Goal: Information Seeking & Learning: Learn about a topic

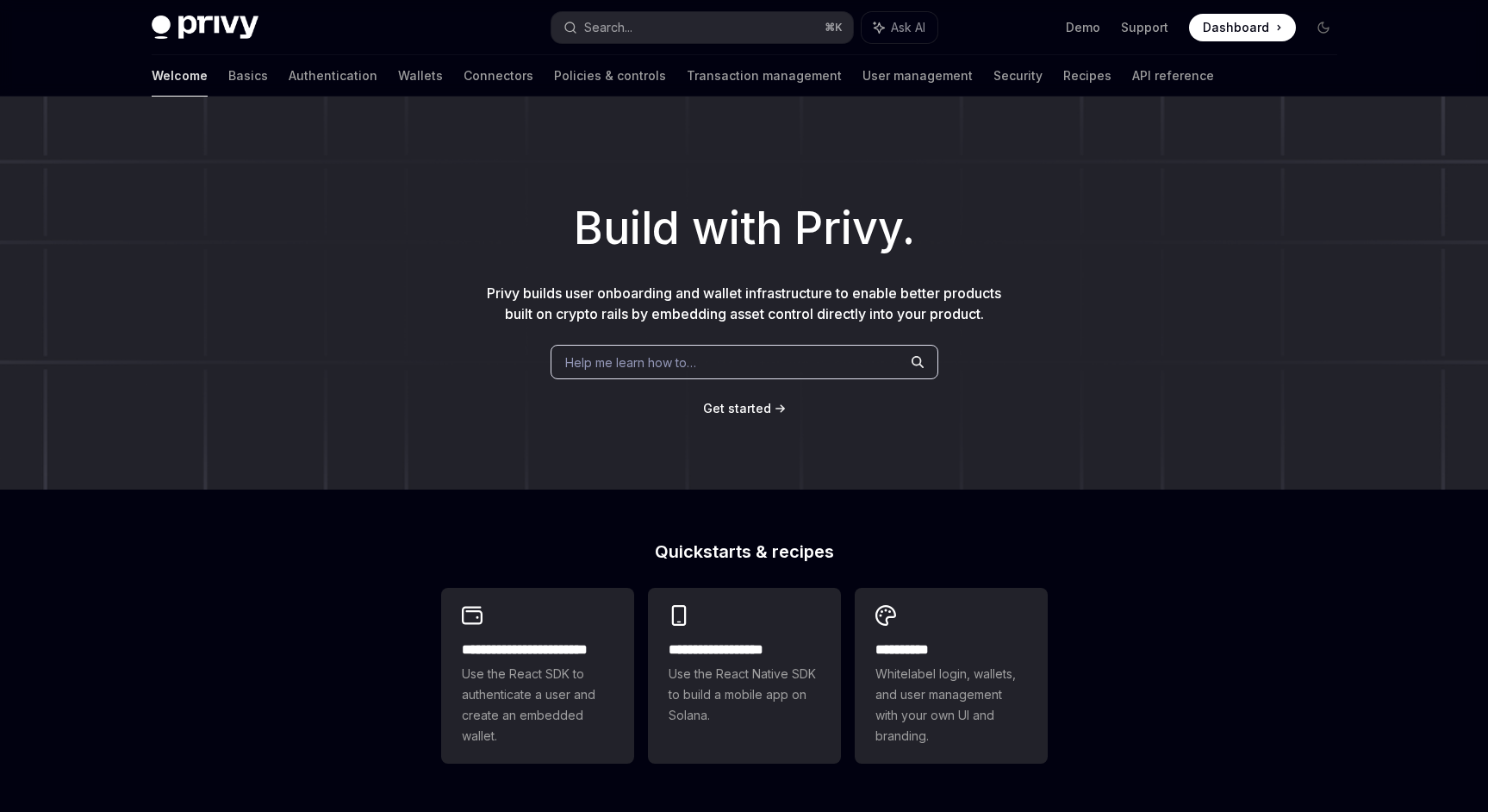
click at [313, 76] on div "Welcome Basics Authentication Wallets Connectors Policies & controls Transactio…" at bounding box center [683, 76] width 1062 height 41
click at [398, 76] on link "Wallets" at bounding box center [420, 76] width 45 height 41
type textarea "*"
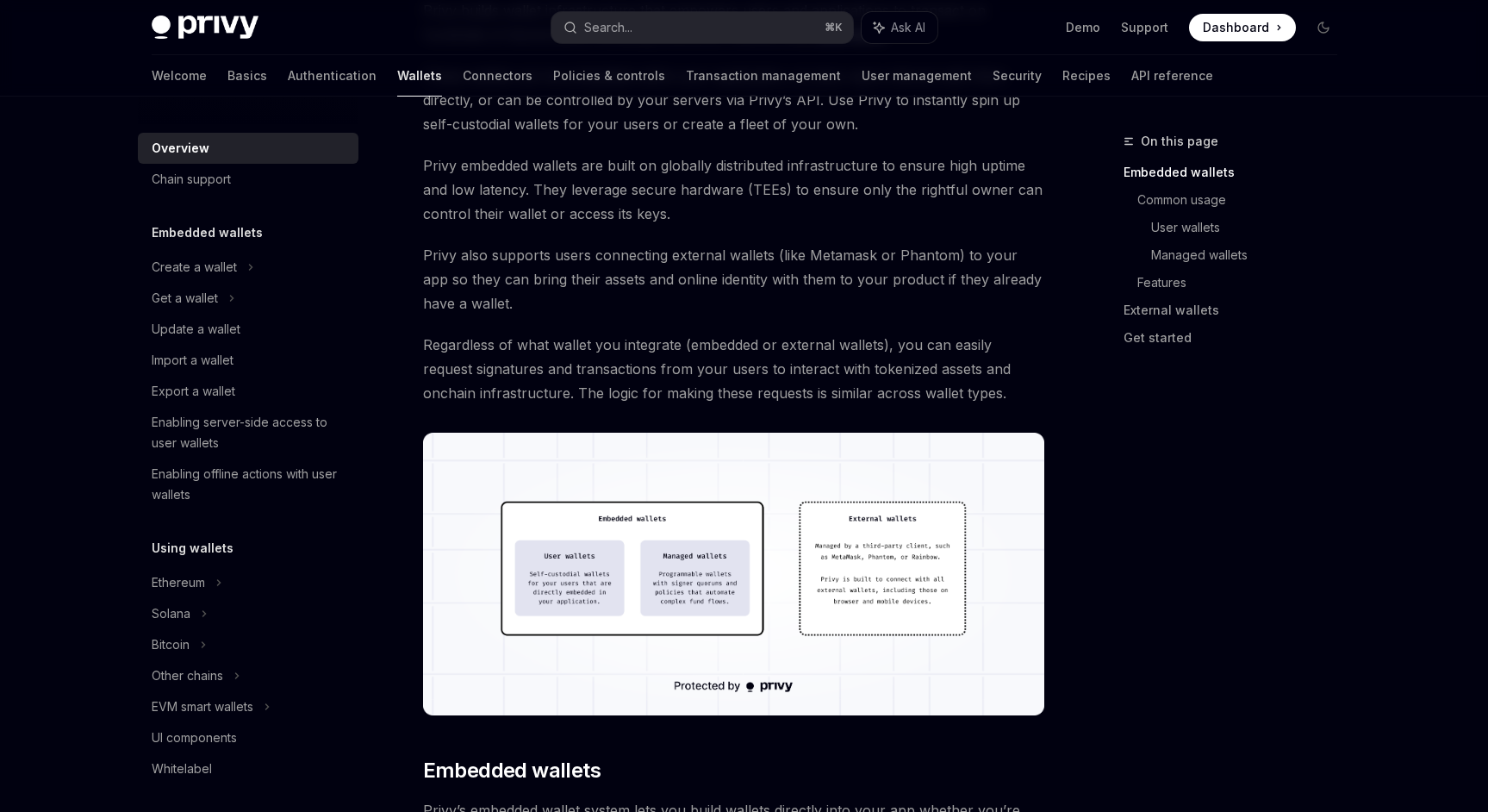
scroll to position [575, 0]
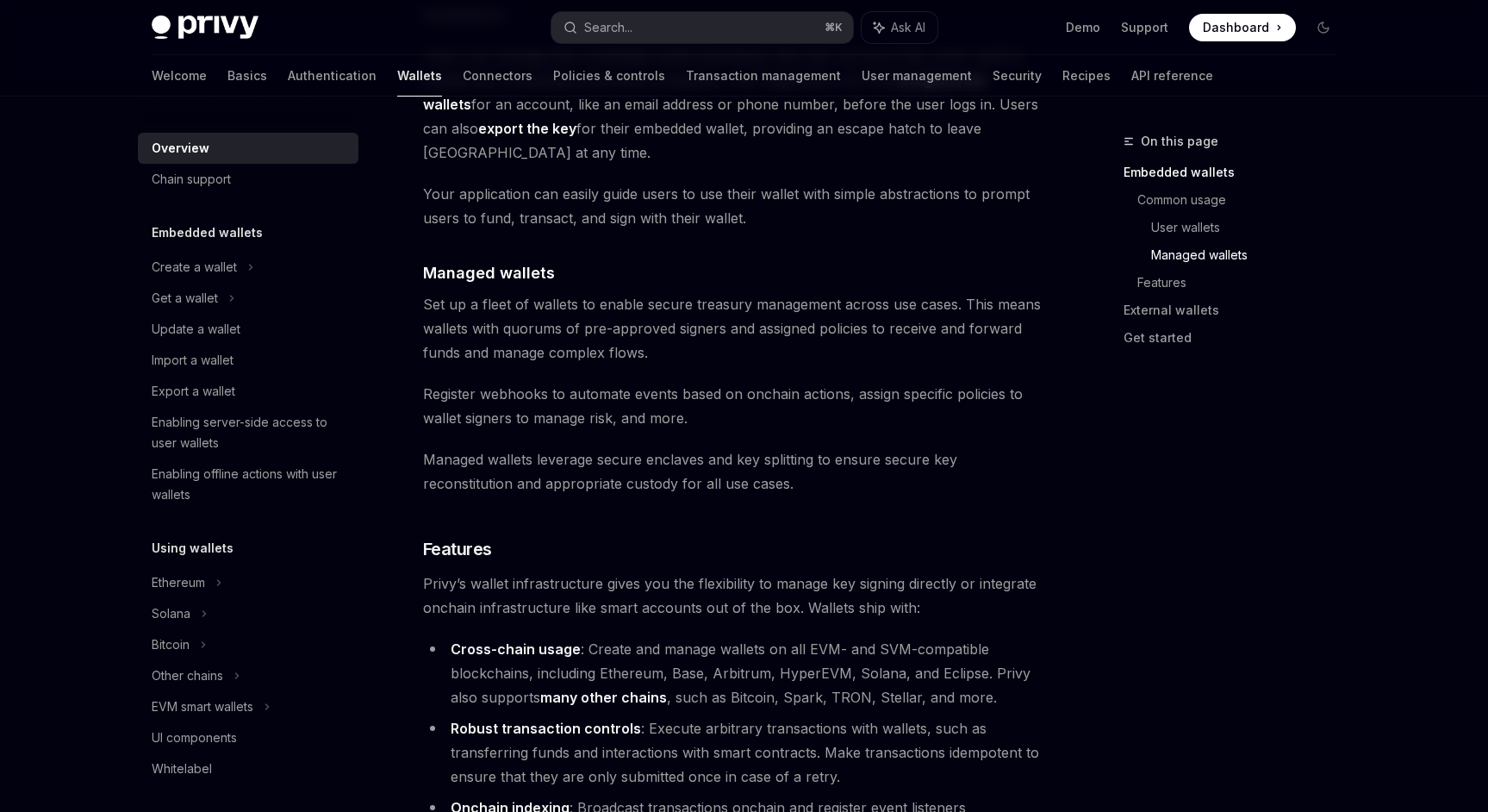
scroll to position [1506, 0]
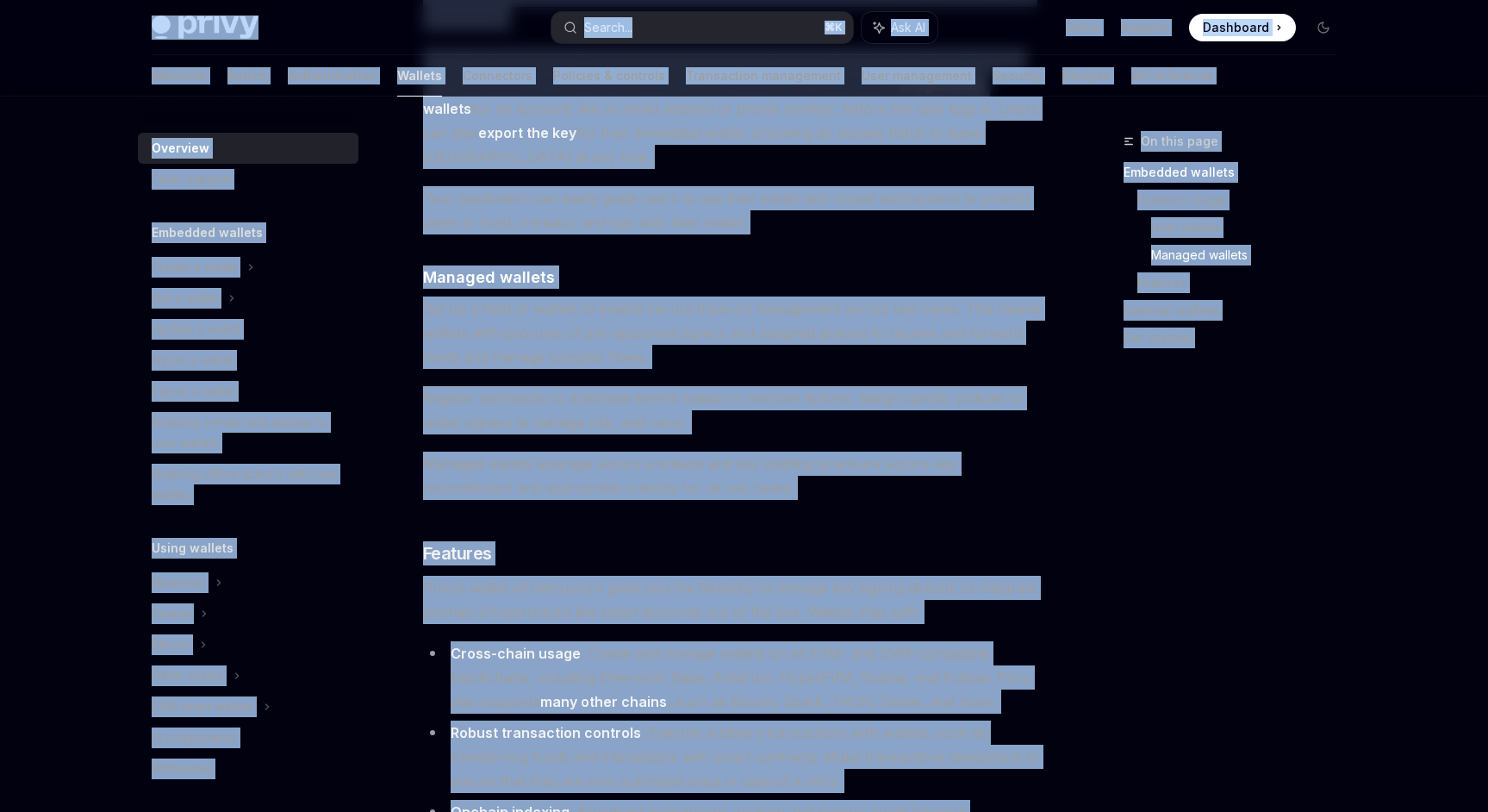
copy div "Privy Docs home page Search... ⌘ K Ask AI Demo Support Dashboard Dashboard Sear…"
click at [1123, 376] on div "On this page Embedded wallets Common usage User wallets Managed wallets Feature…" at bounding box center [1220, 472] width 262 height 681
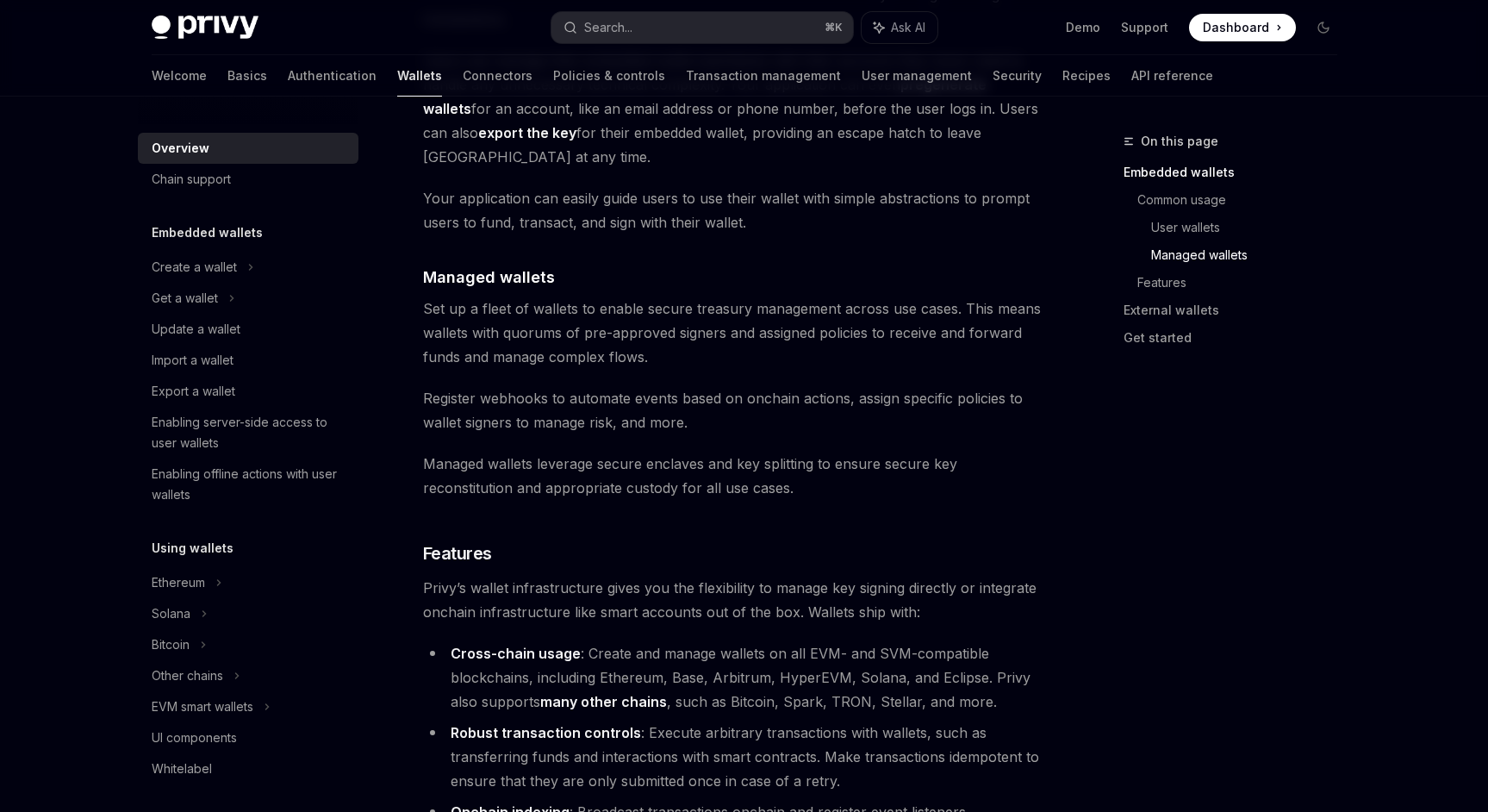
scroll to position [615, 0]
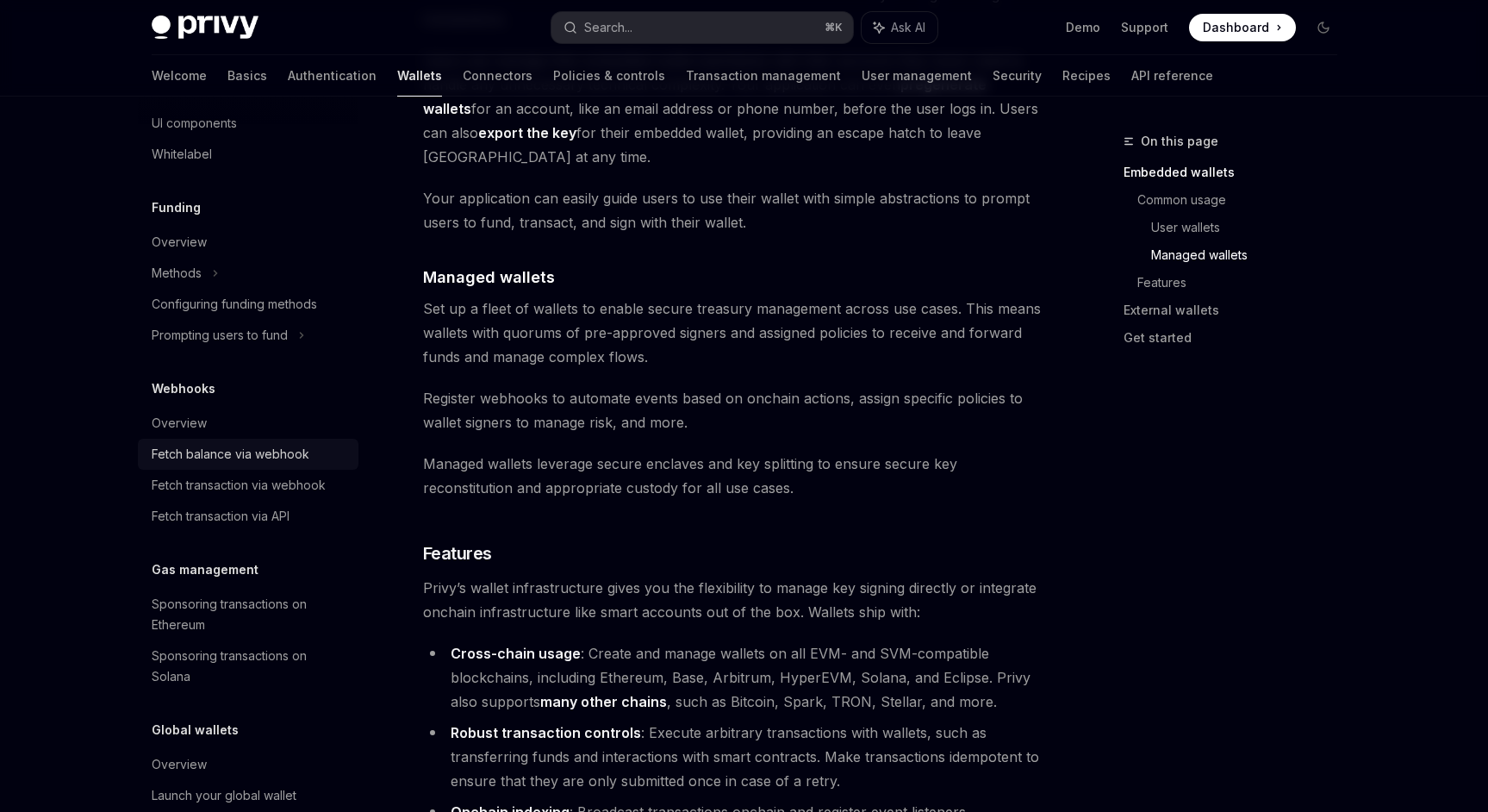
click at [239, 452] on div "Fetch balance via webhook" at bounding box center [230, 454] width 157 height 21
click at [261, 484] on div "Fetch transaction via webhook" at bounding box center [239, 485] width 174 height 21
click at [260, 512] on div "Fetch transaction via API" at bounding box center [221, 517] width 138 height 21
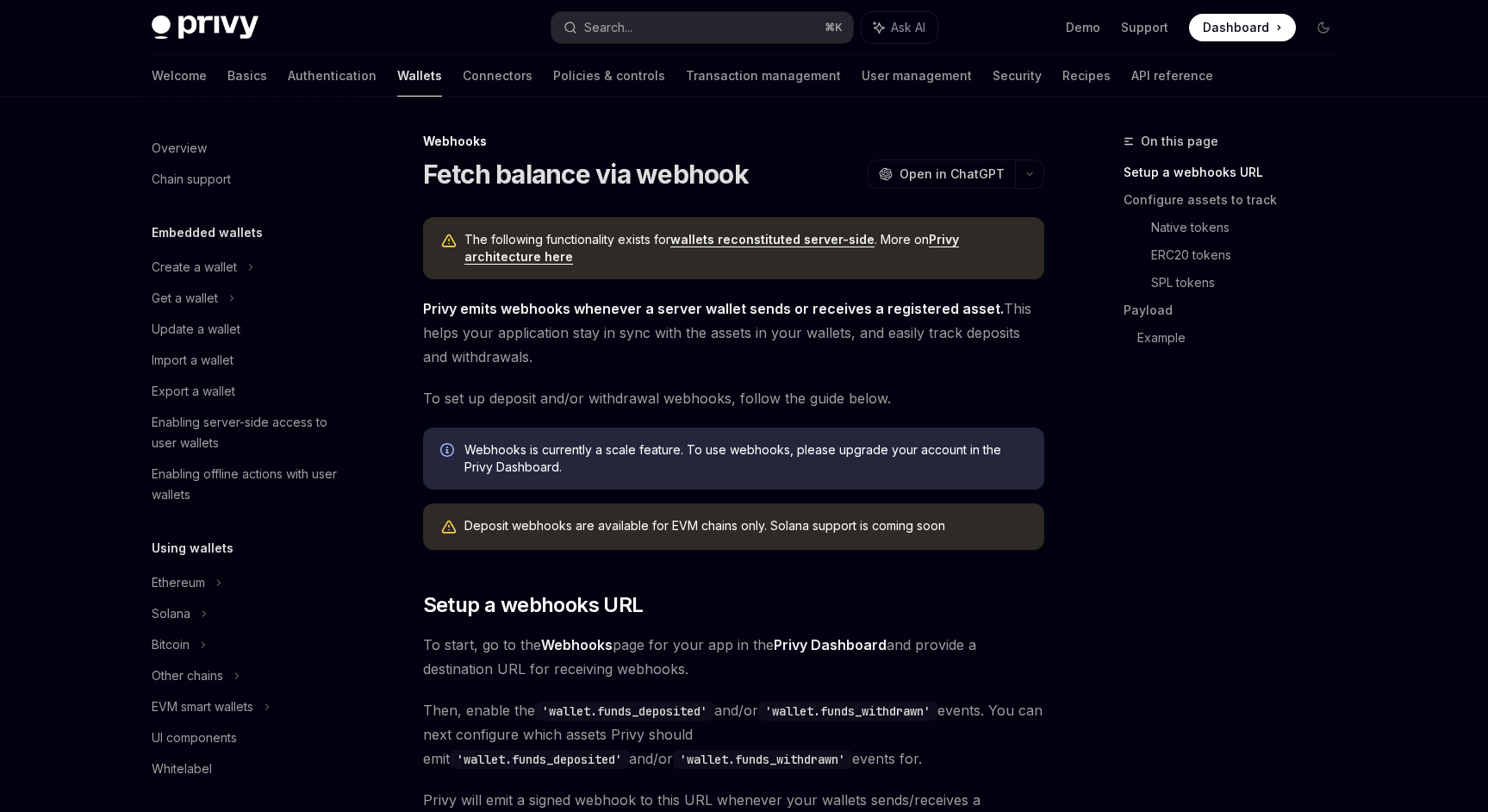
scroll to position [615, 0]
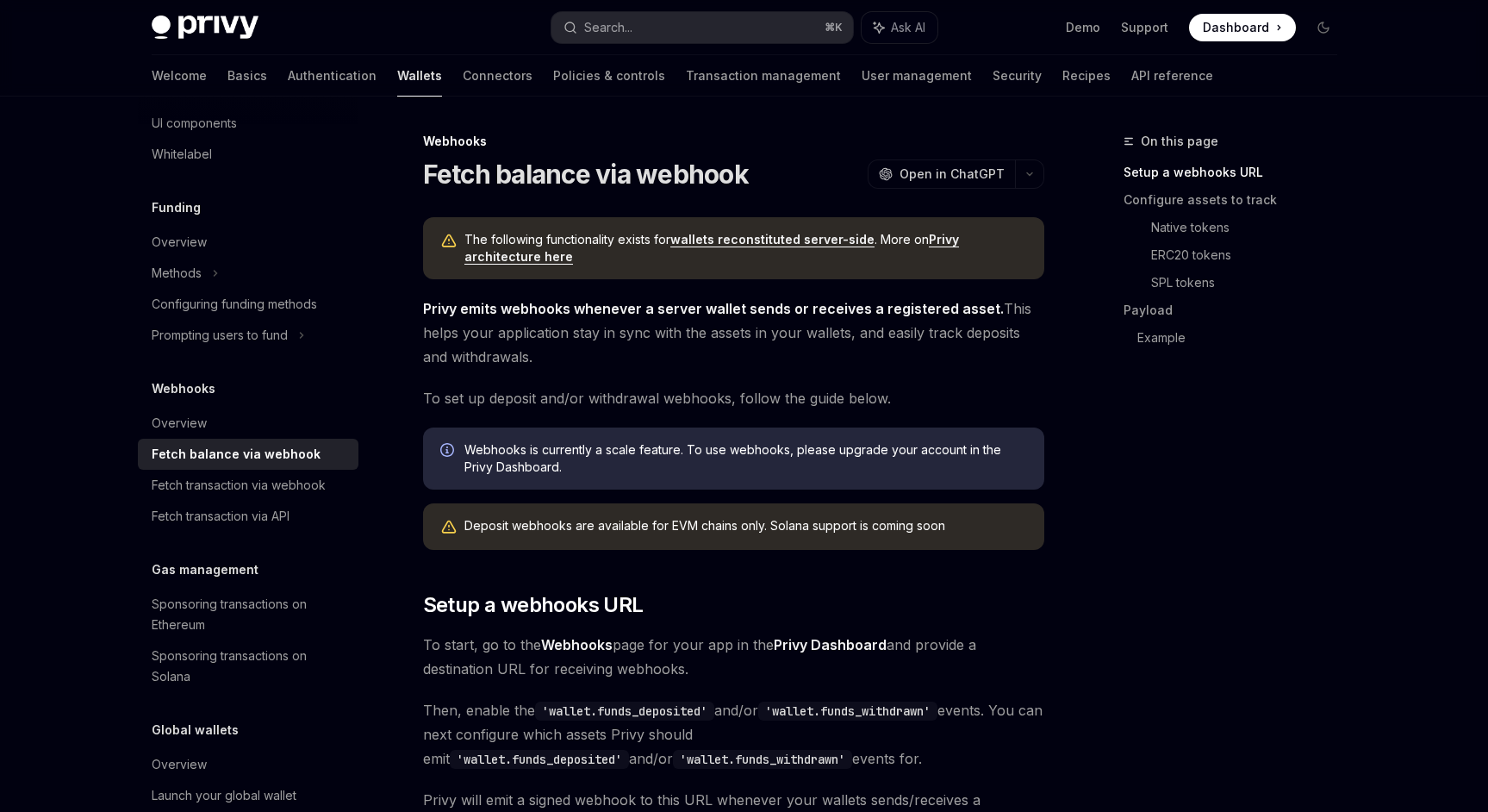
click at [933, 342] on span "Privy emits webhooks whenever a server wallet sends or receives a registered as…" at bounding box center [733, 333] width 621 height 73
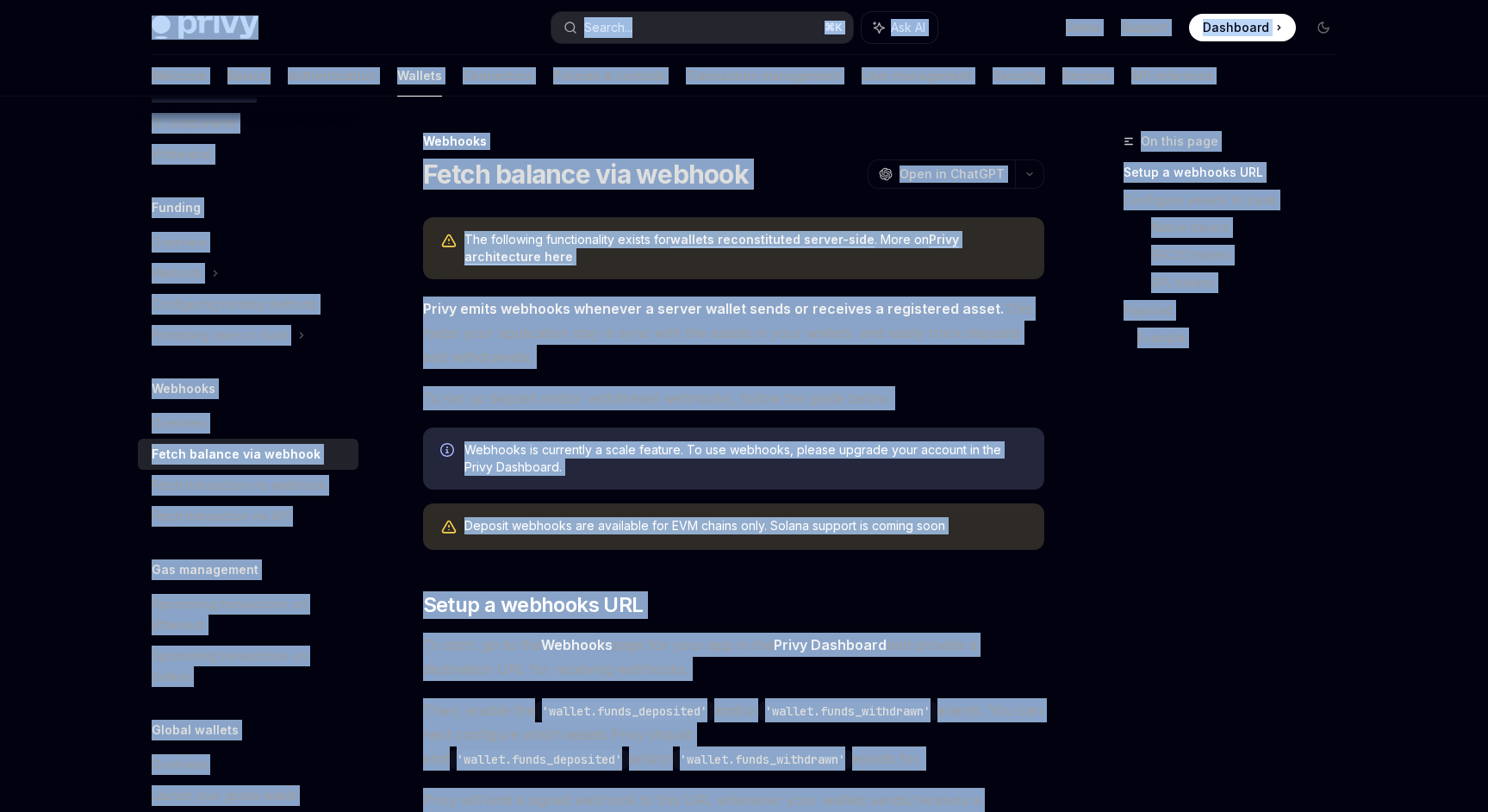
copy div "Privy Docs home page Search... ⌘ K Ask AI Demo Support Dashboard Dashboard Sear…"
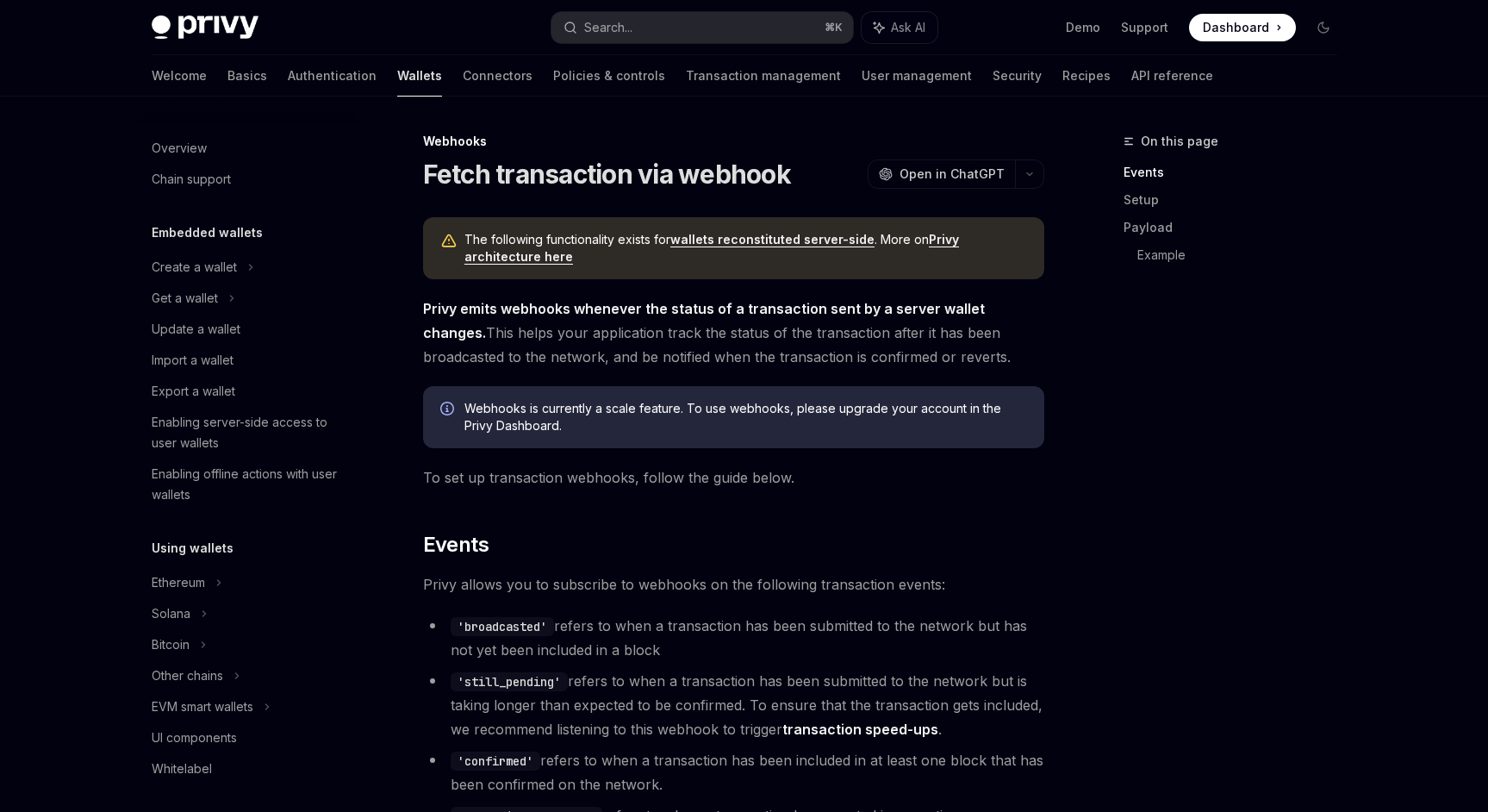
scroll to position [645, 0]
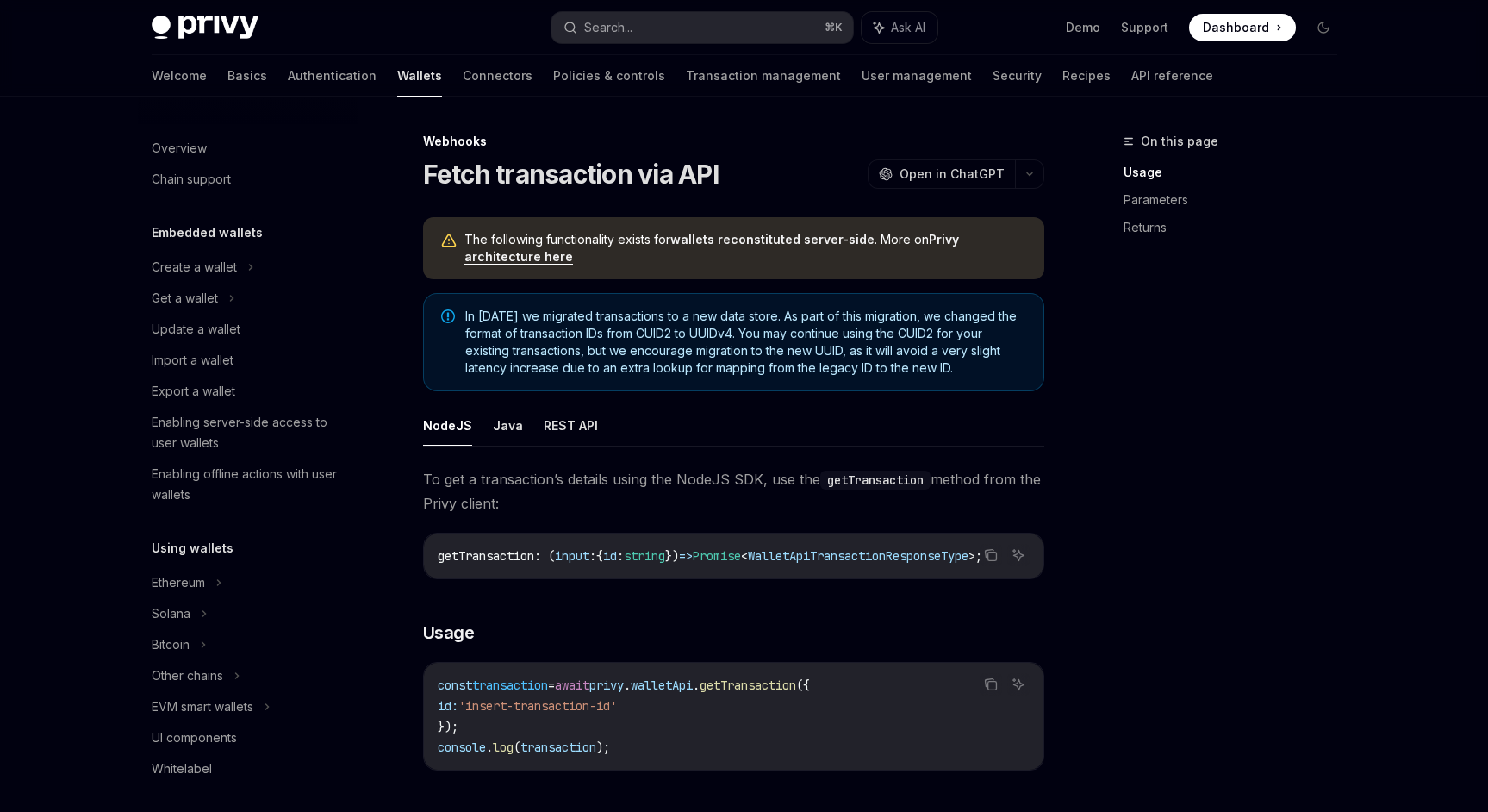
scroll to position [677, 0]
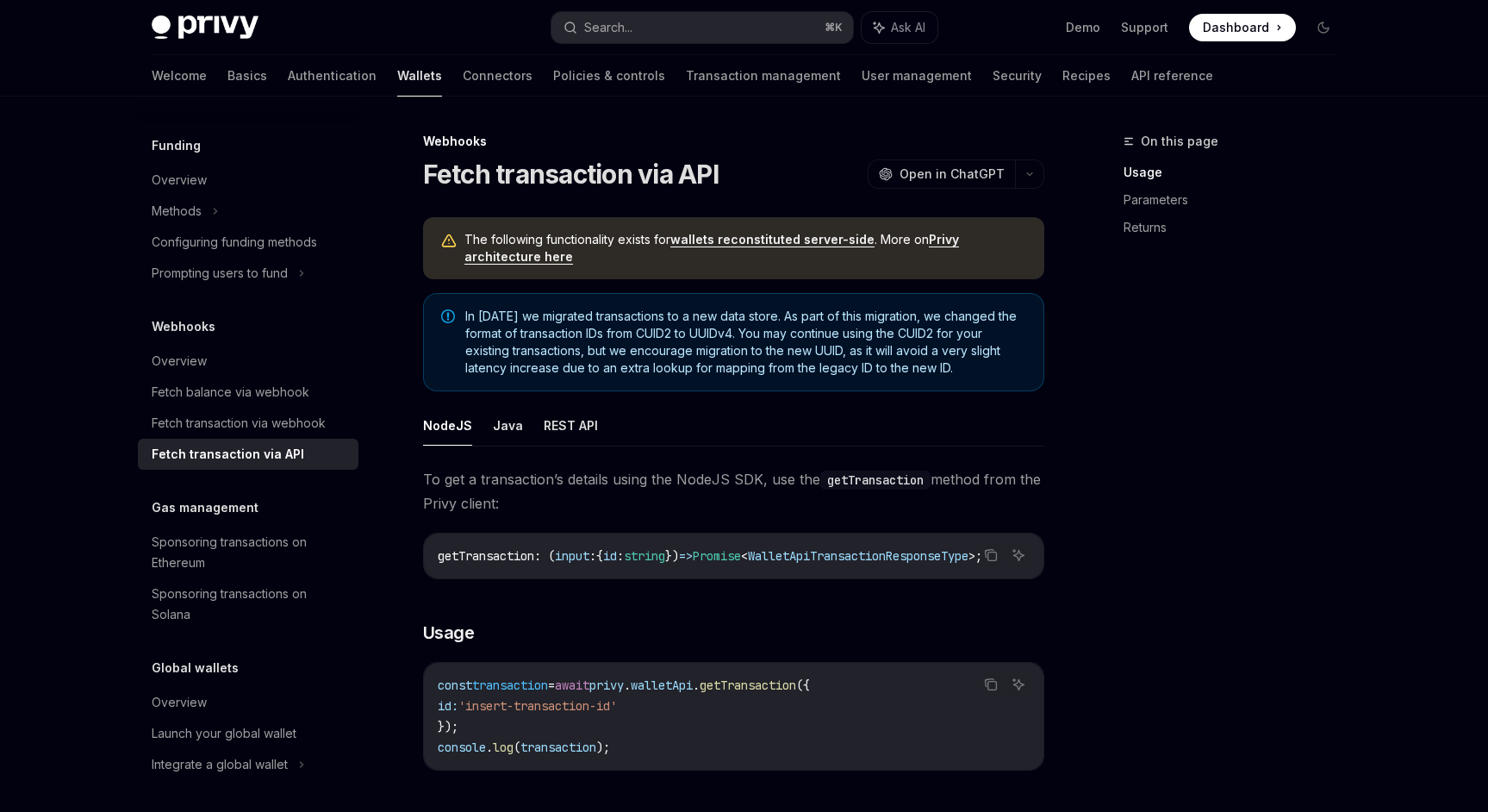
click at [1114, 373] on div "On this page Usage Parameters Returns" at bounding box center [1220, 472] width 262 height 681
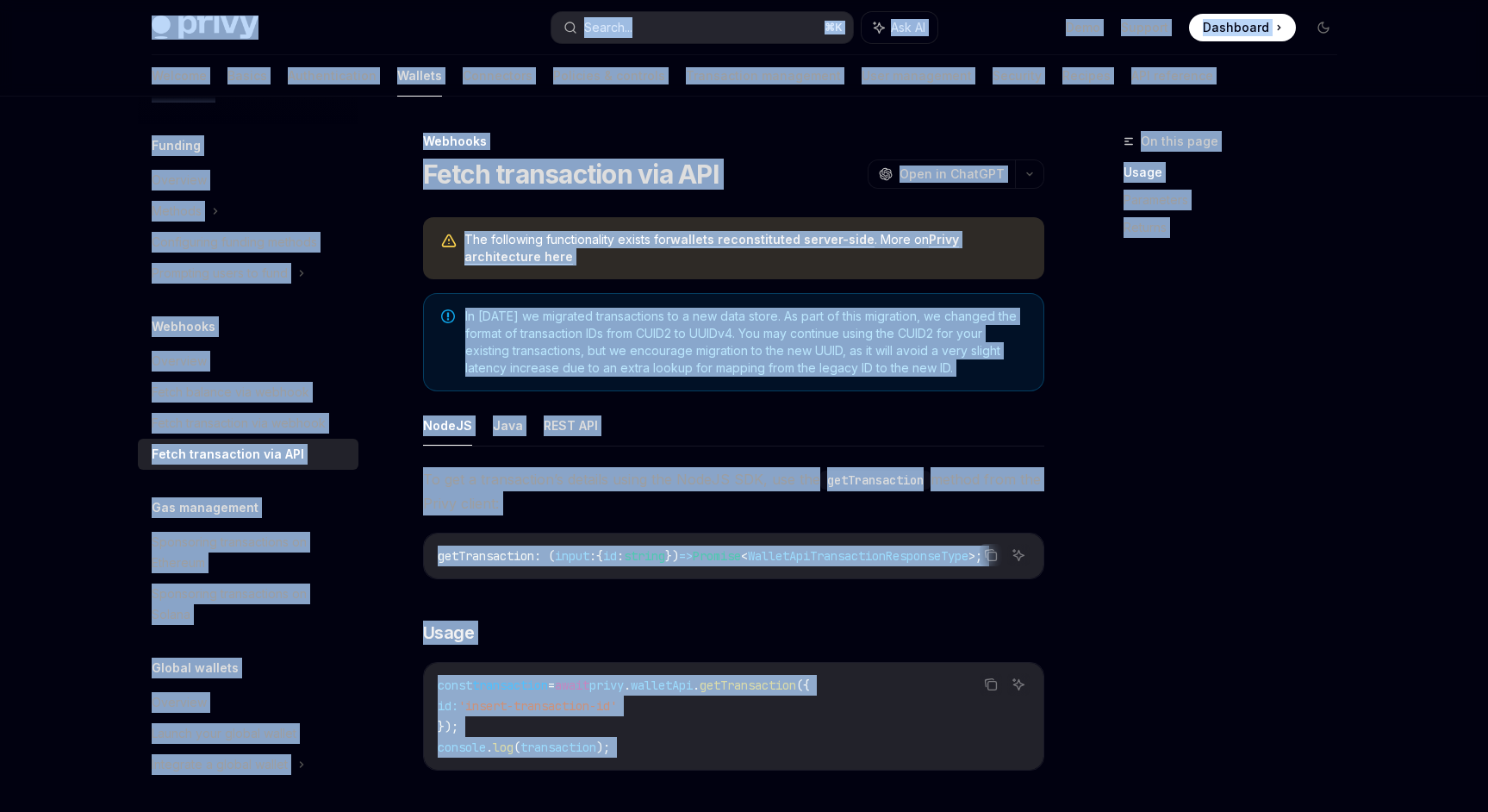
copy div "Lorem Ipsu dolo sita Consec... ⌘ A Eli SE Doei Tempori Utlaboree Doloremag Aliq…"
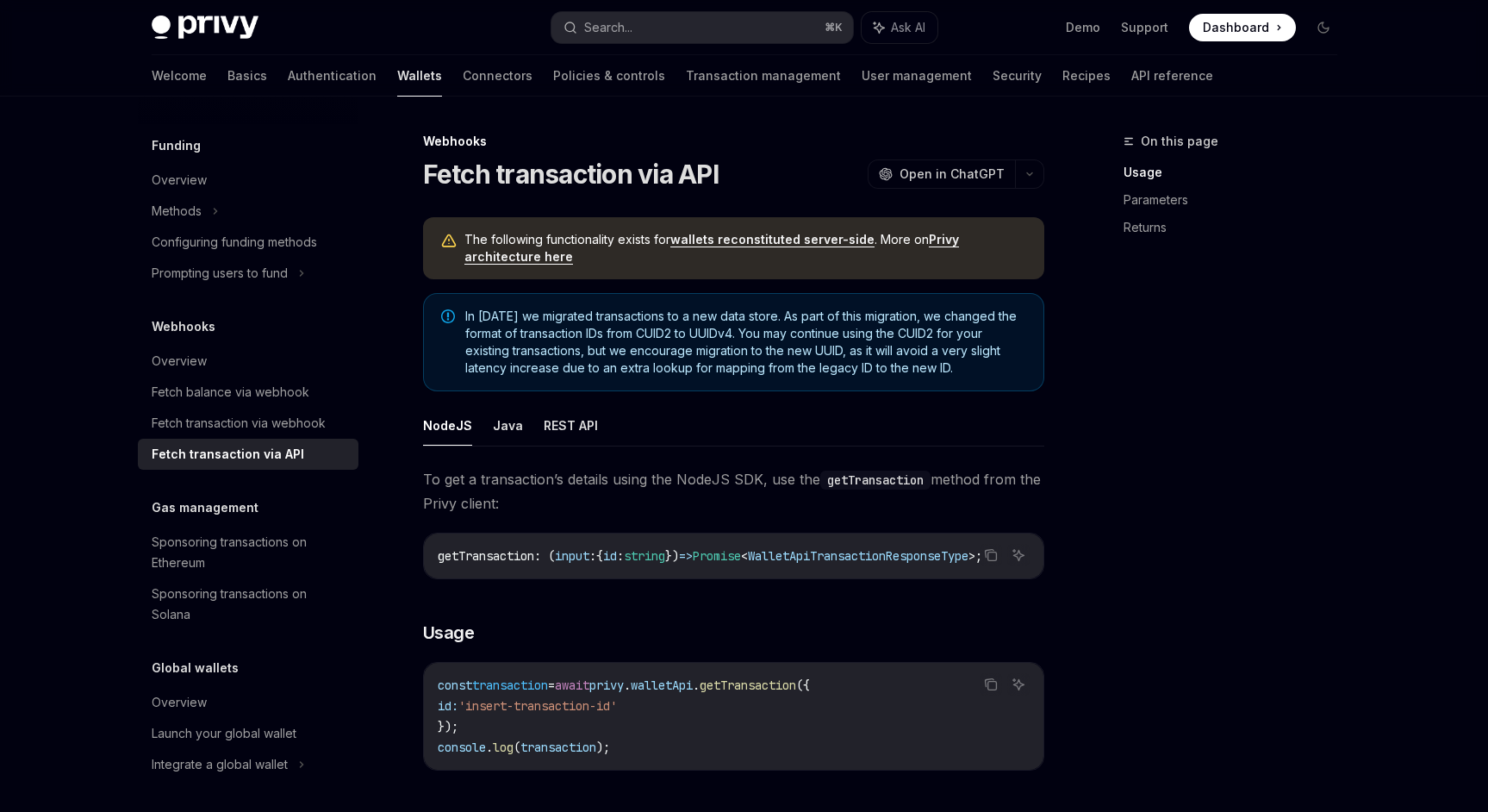
scroll to position [94, 0]
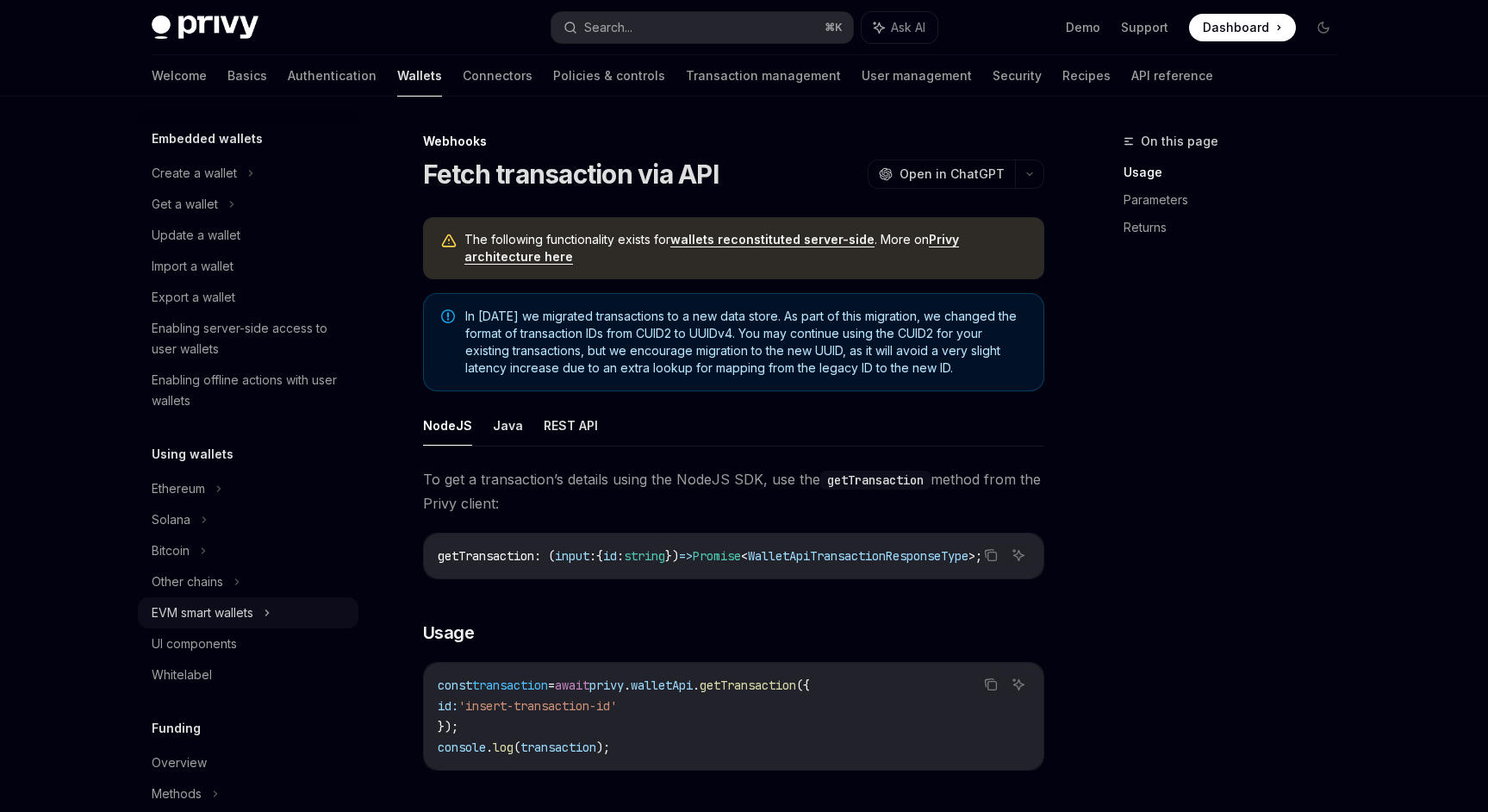
click at [229, 614] on div "EVM smart wallets" at bounding box center [202, 613] width 102 height 21
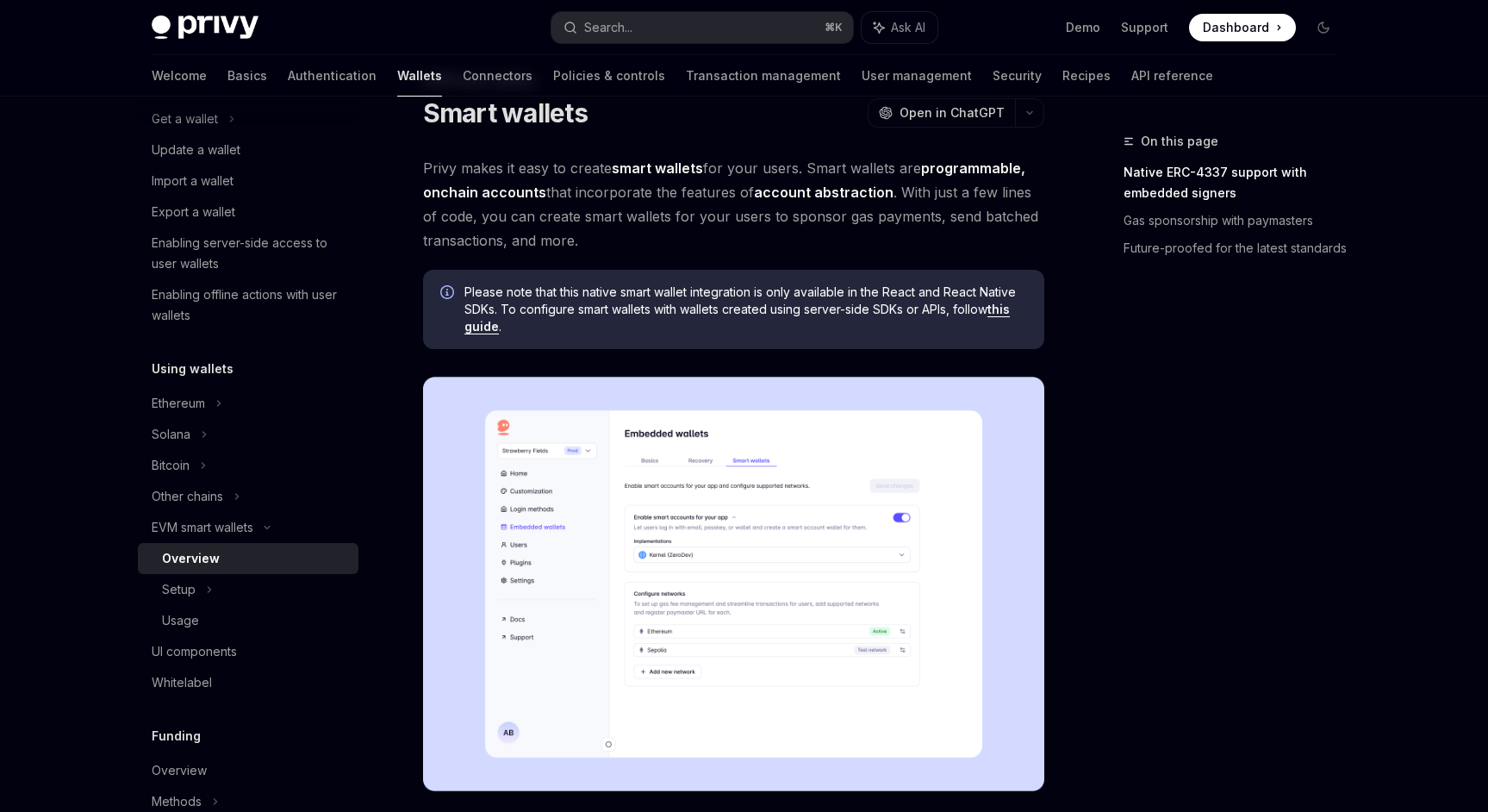
scroll to position [65, 0]
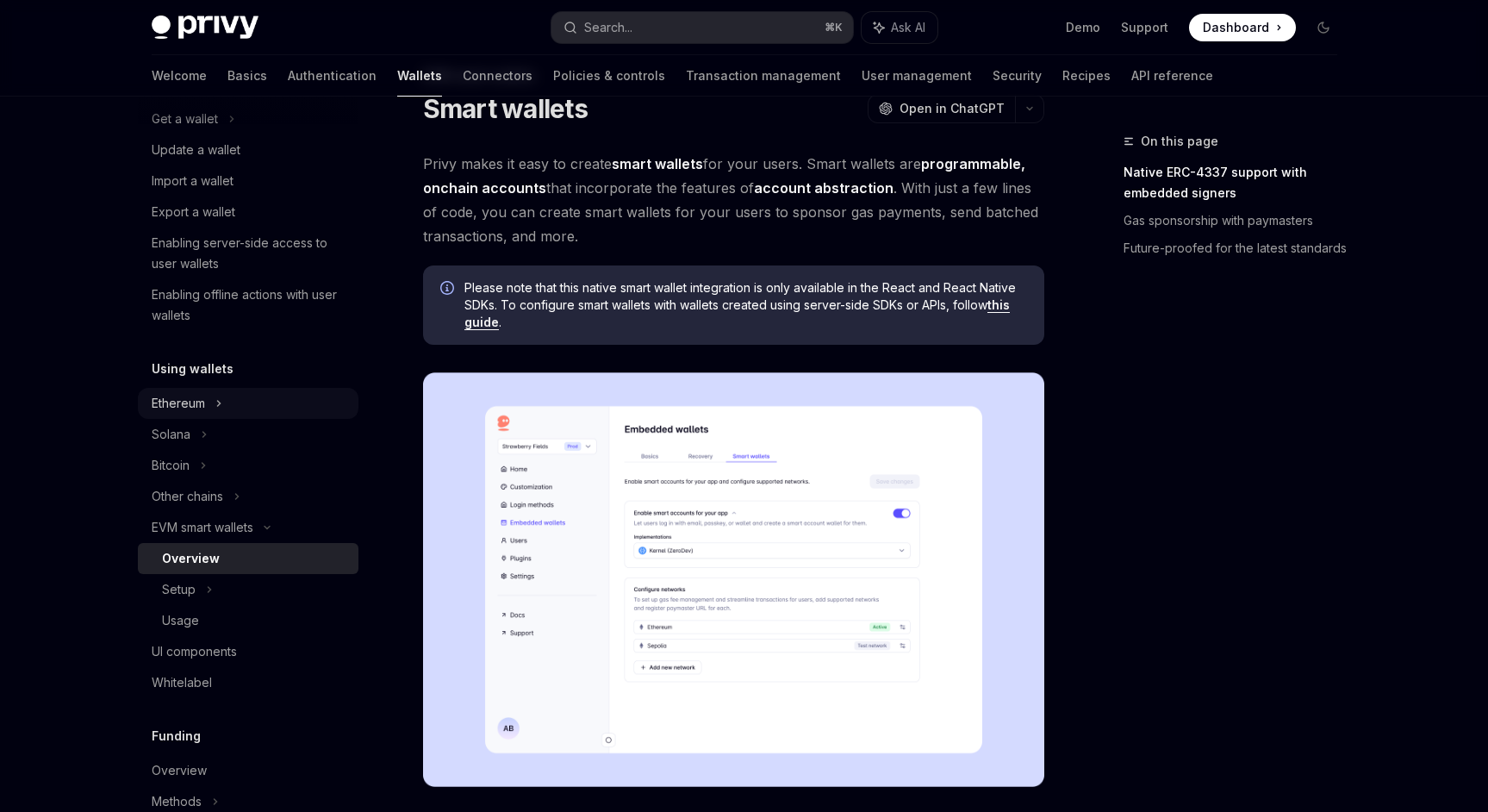
click at [199, 98] on div "Ethereum" at bounding box center [194, 88] width 85 height 21
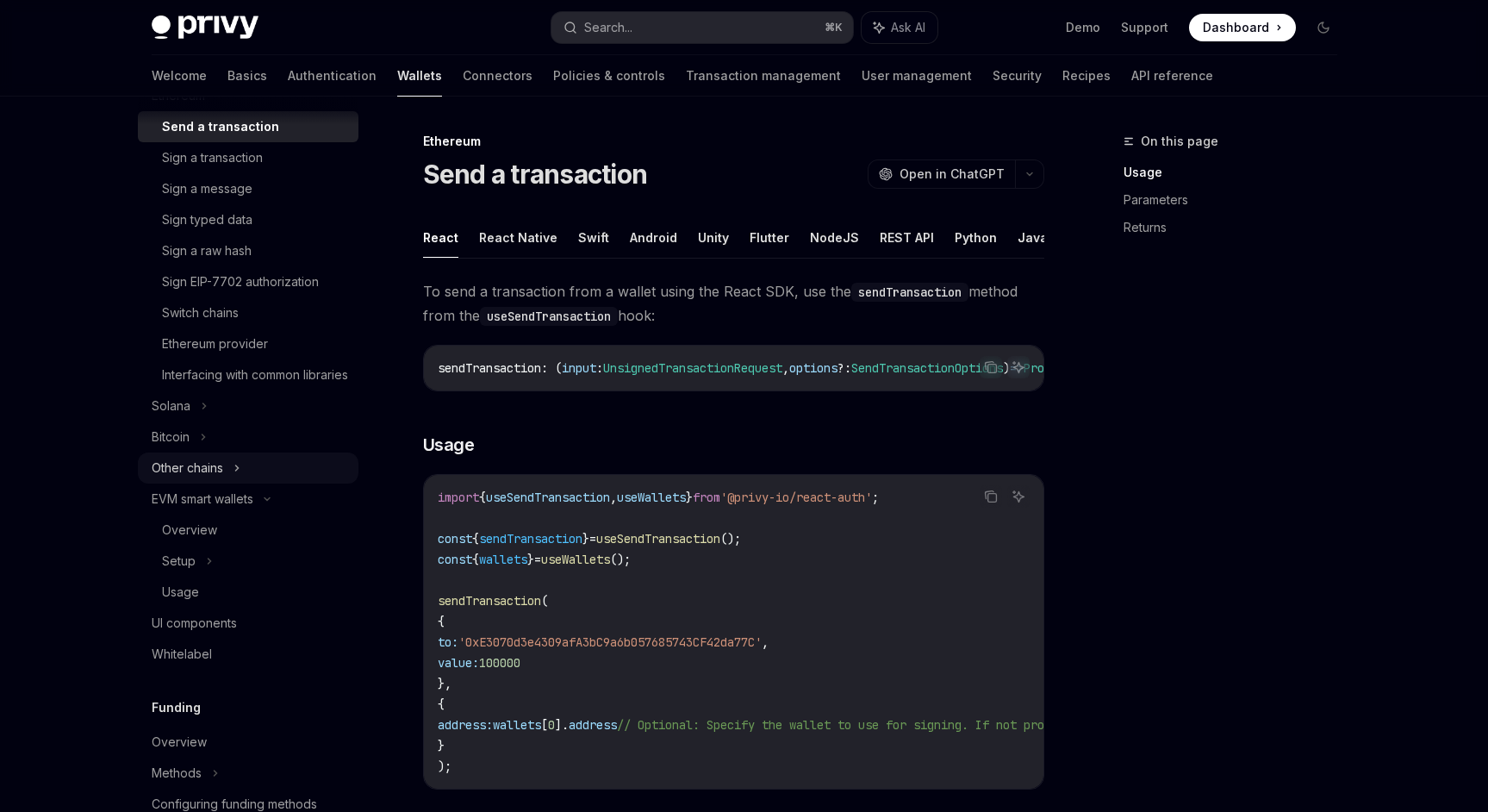
scroll to position [499, 0]
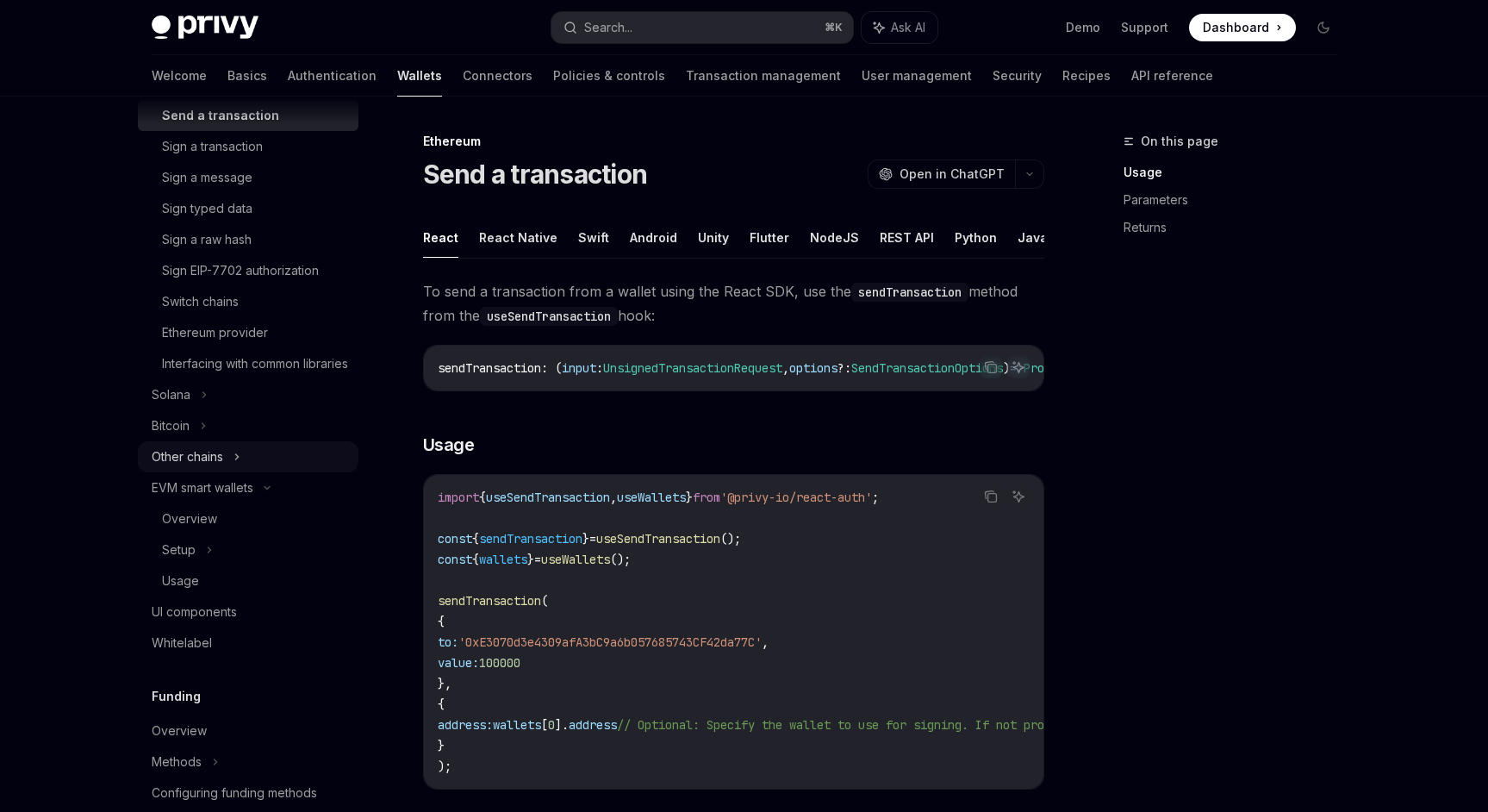
click at [202, 467] on div "Other chains" at bounding box center [187, 457] width 72 height 21
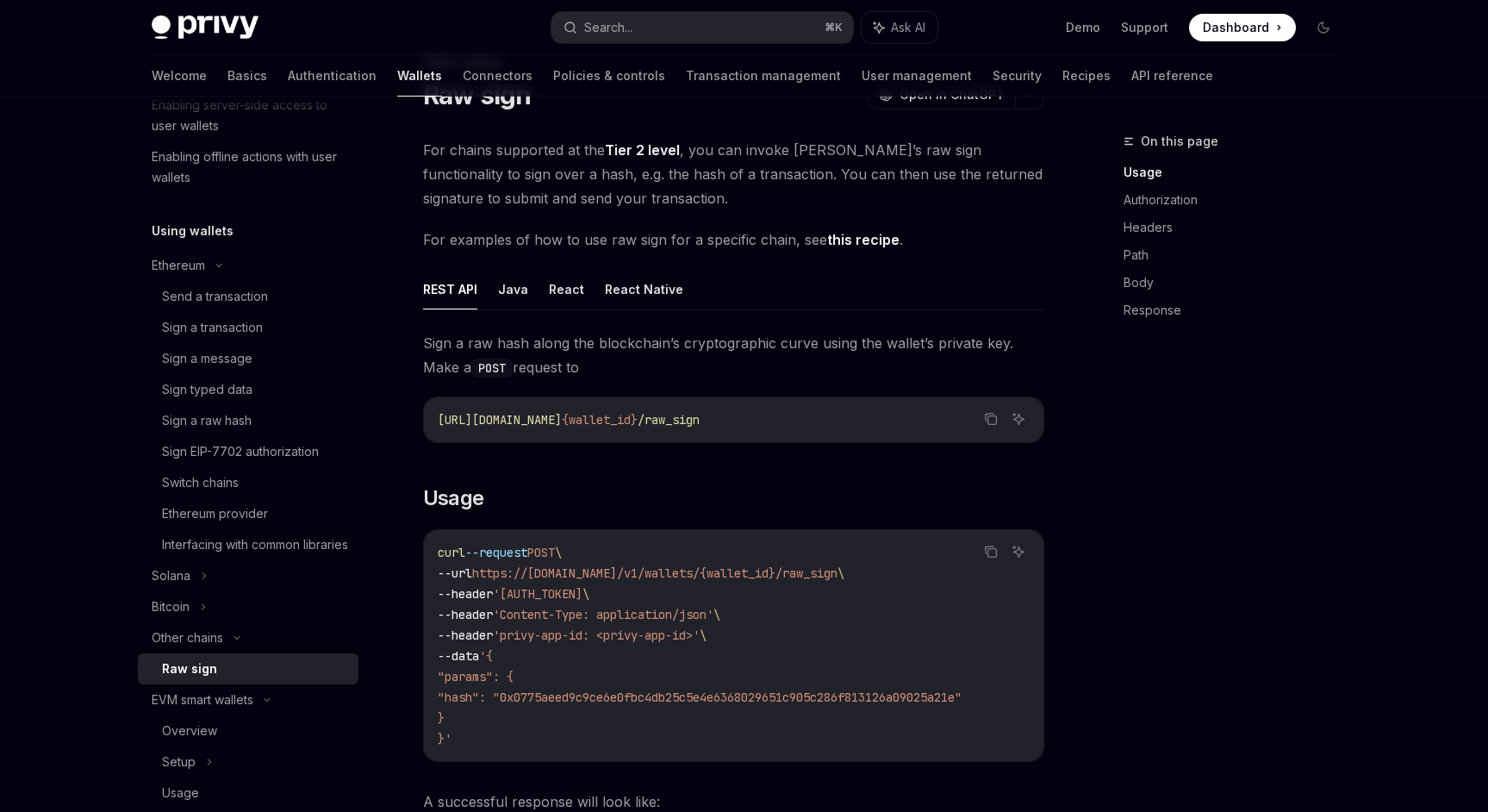
scroll to position [266, 0]
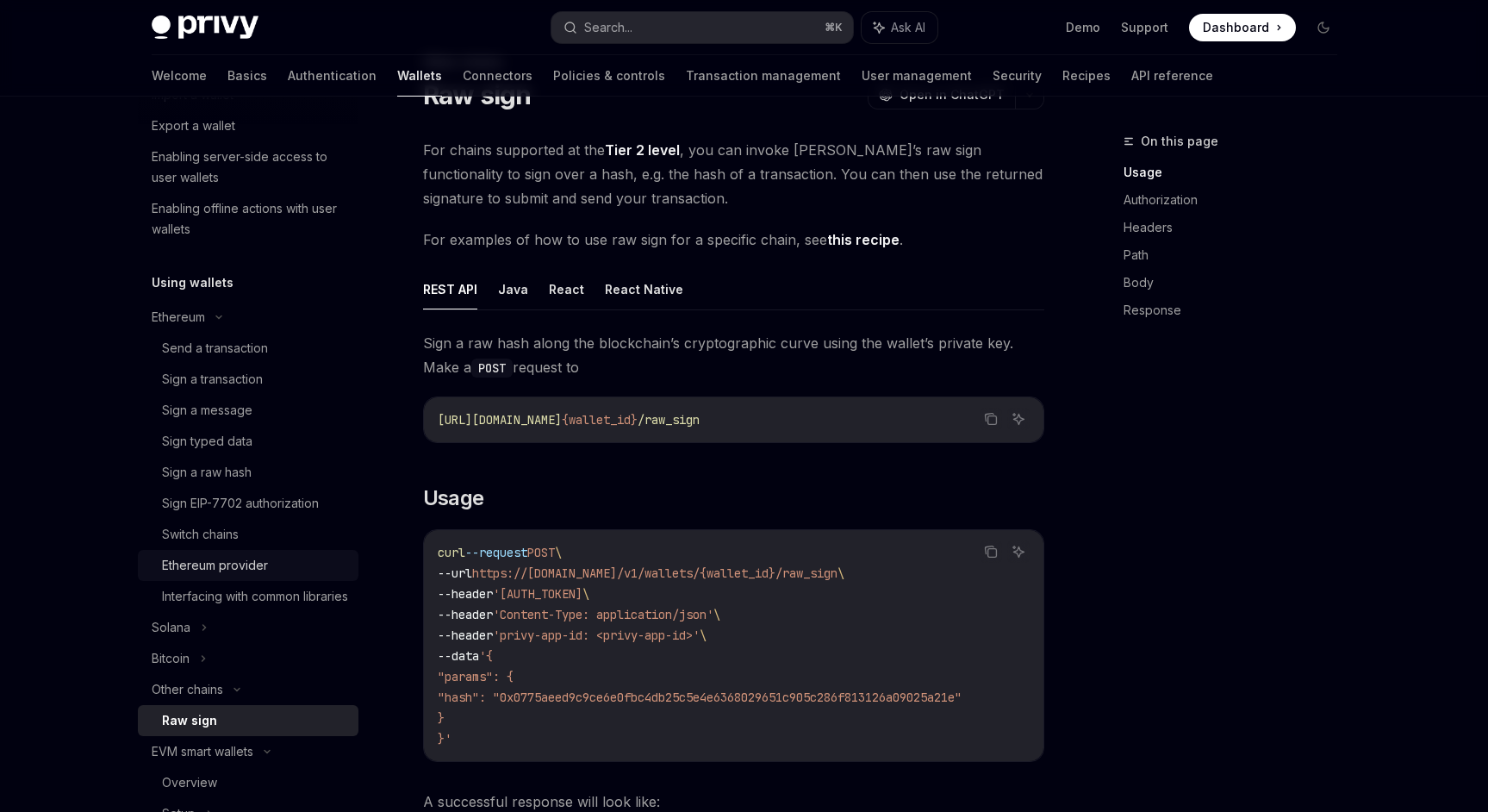
click at [244, 565] on div "Ethereum provider" at bounding box center [215, 566] width 106 height 21
type textarea "*"
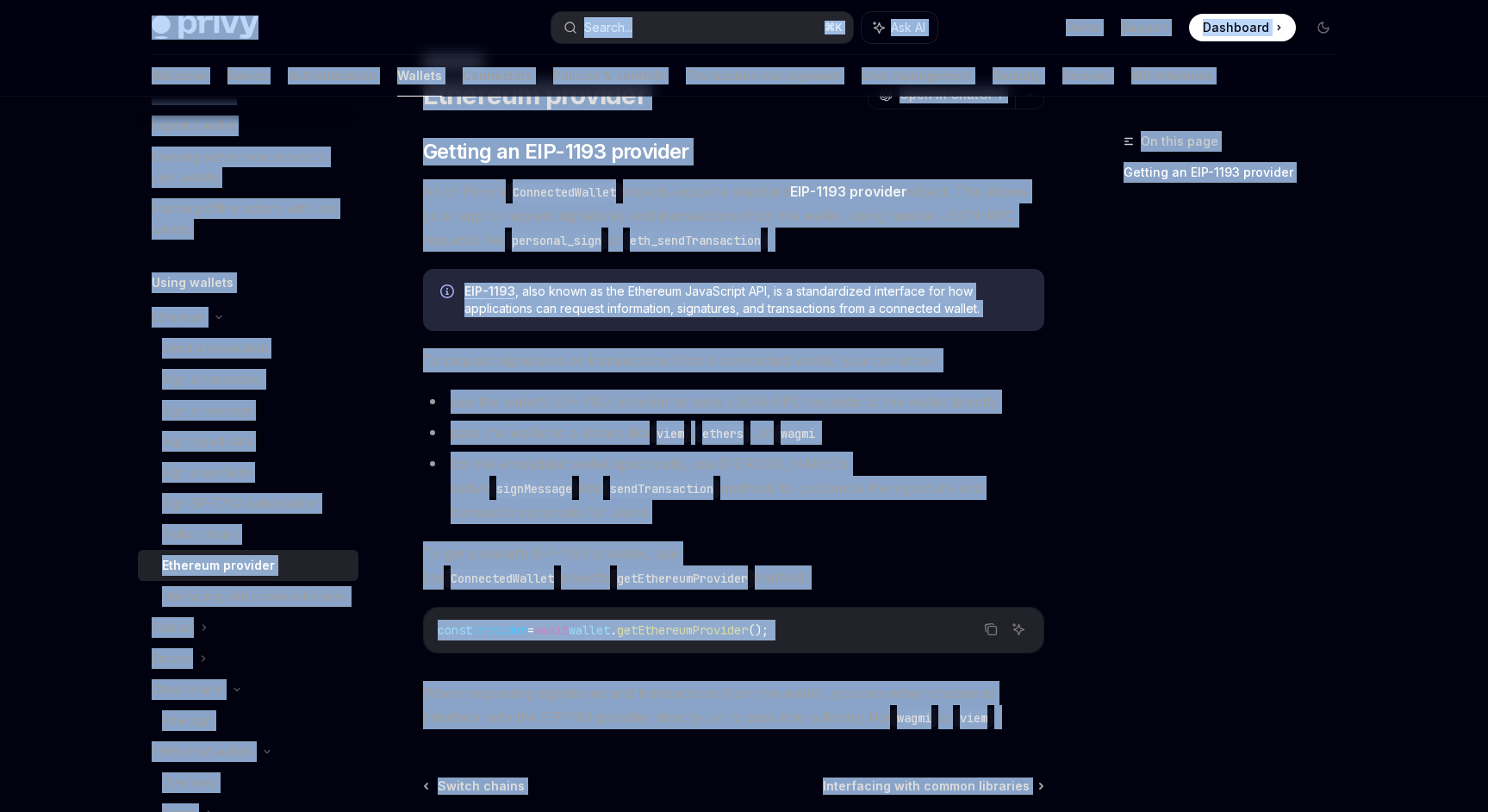
click at [291, 270] on div "Overview Chain support Embedded wallets Create a wallet Get a wallet Update a w…" at bounding box center [248, 727] width 221 height 1735
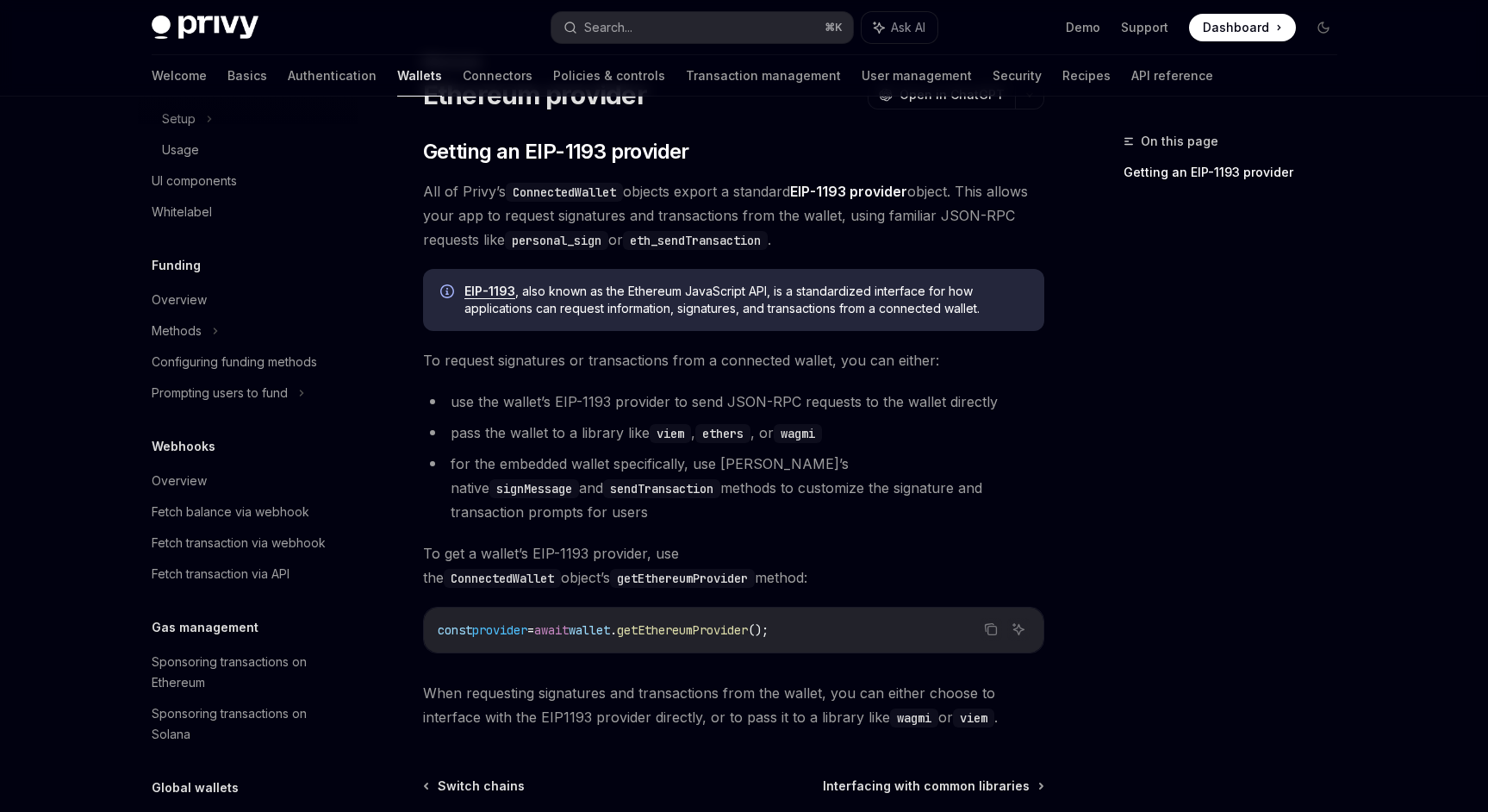
scroll to position [1103, 0]
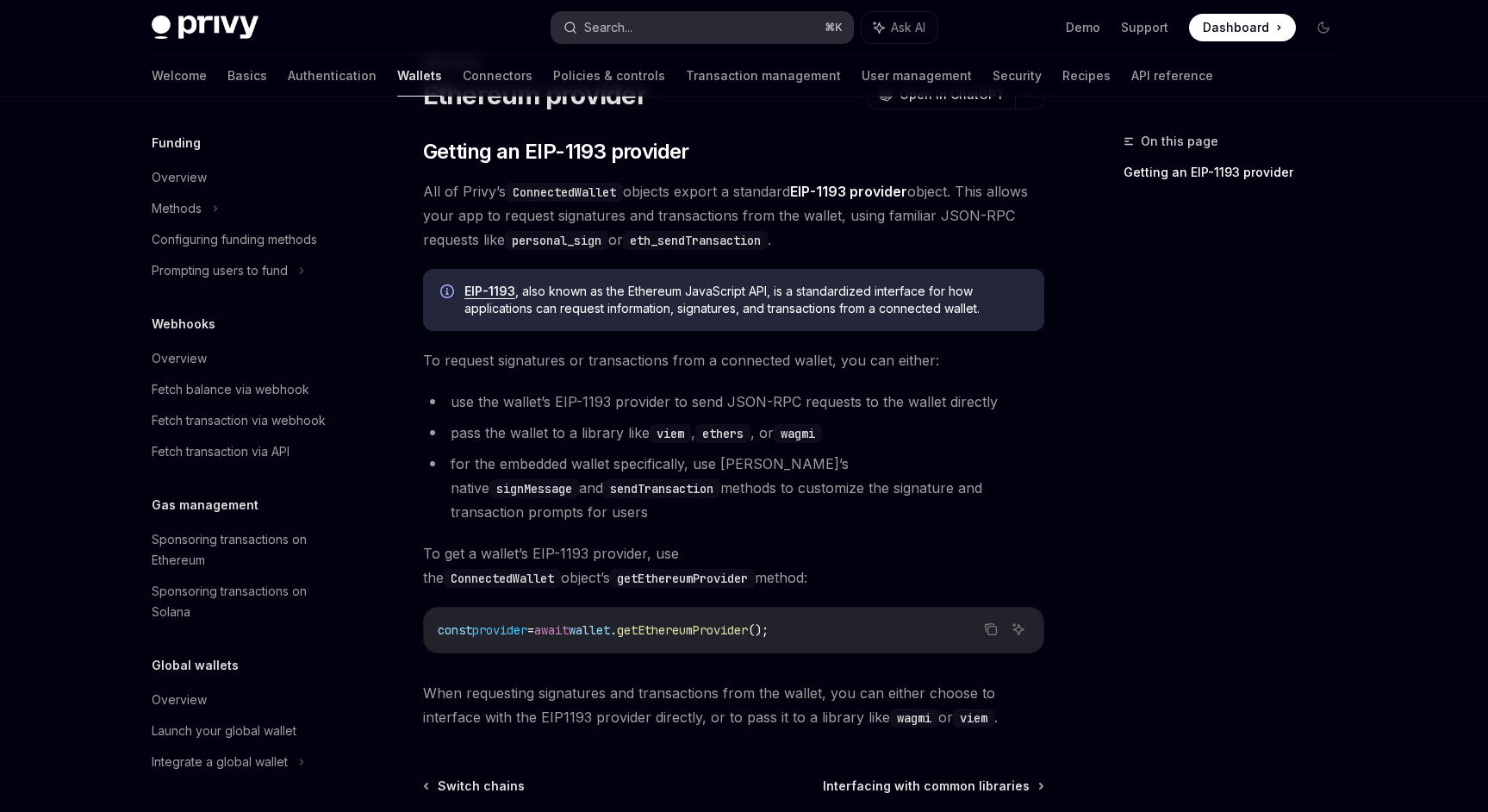
click at [616, 25] on div "Search..." at bounding box center [608, 28] width 48 height 21
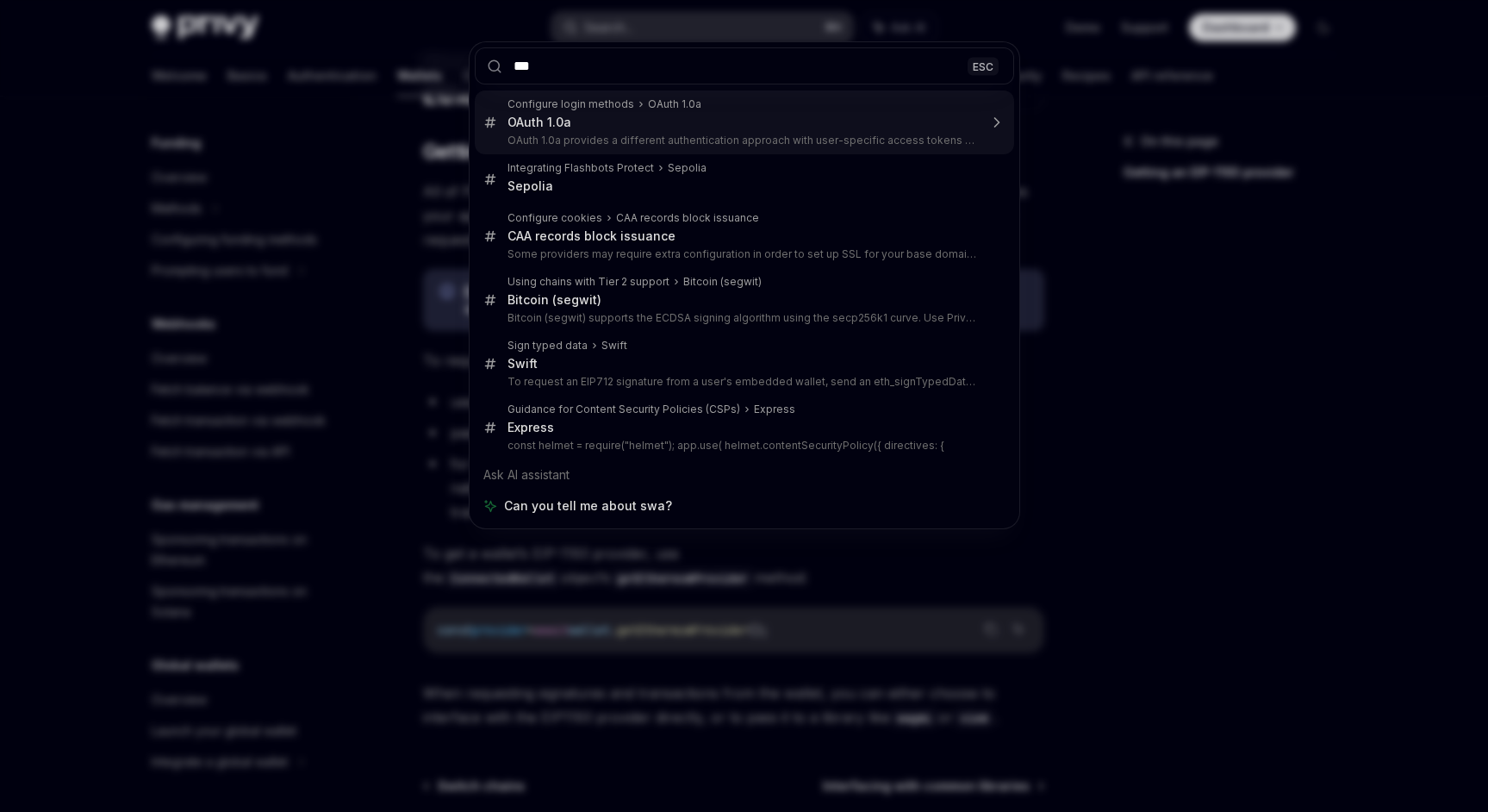
type input "****"
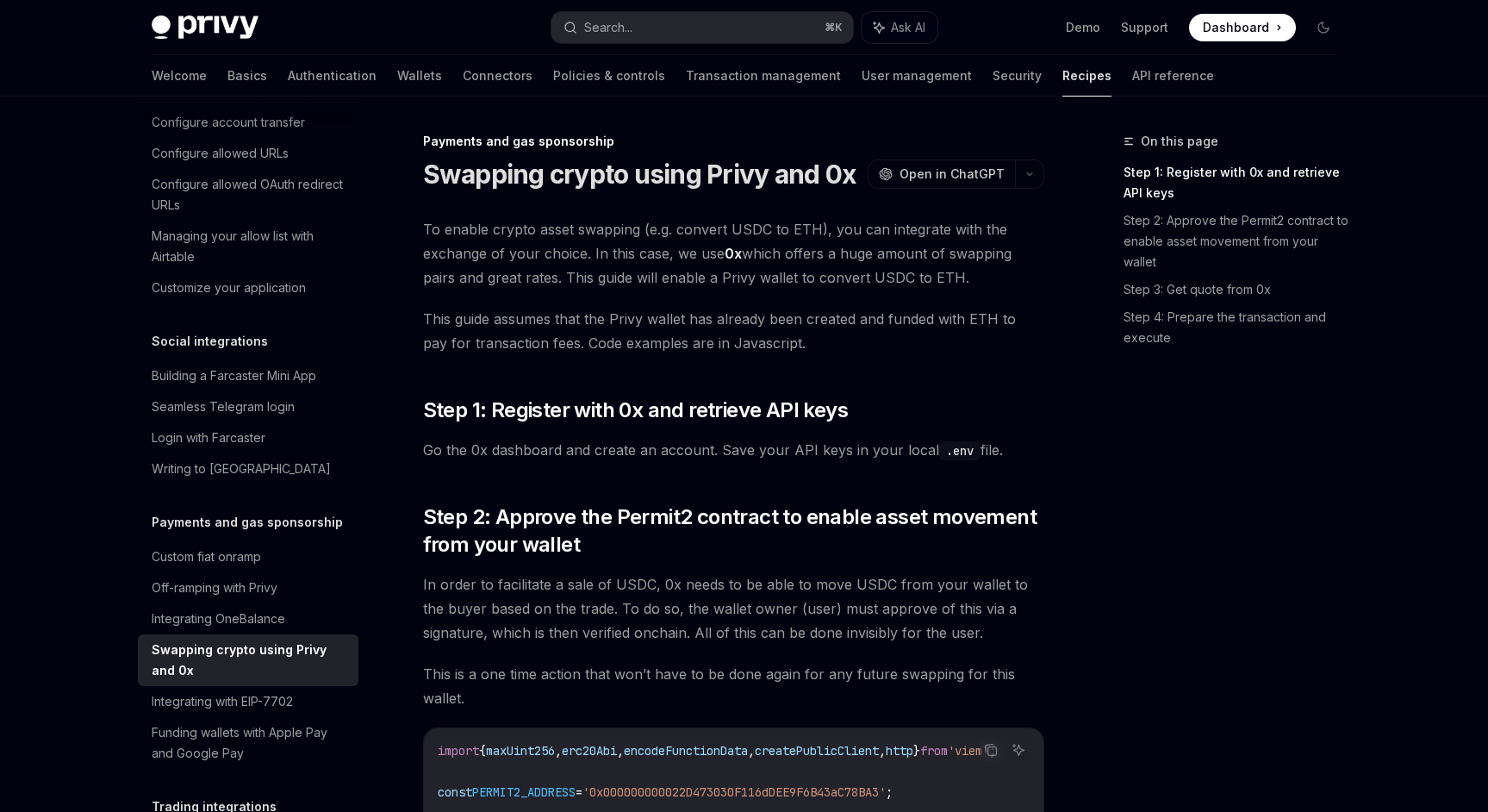
click at [859, 354] on span "This guide assumes that the Privy wallet has already been created and funded wi…" at bounding box center [733, 331] width 621 height 48
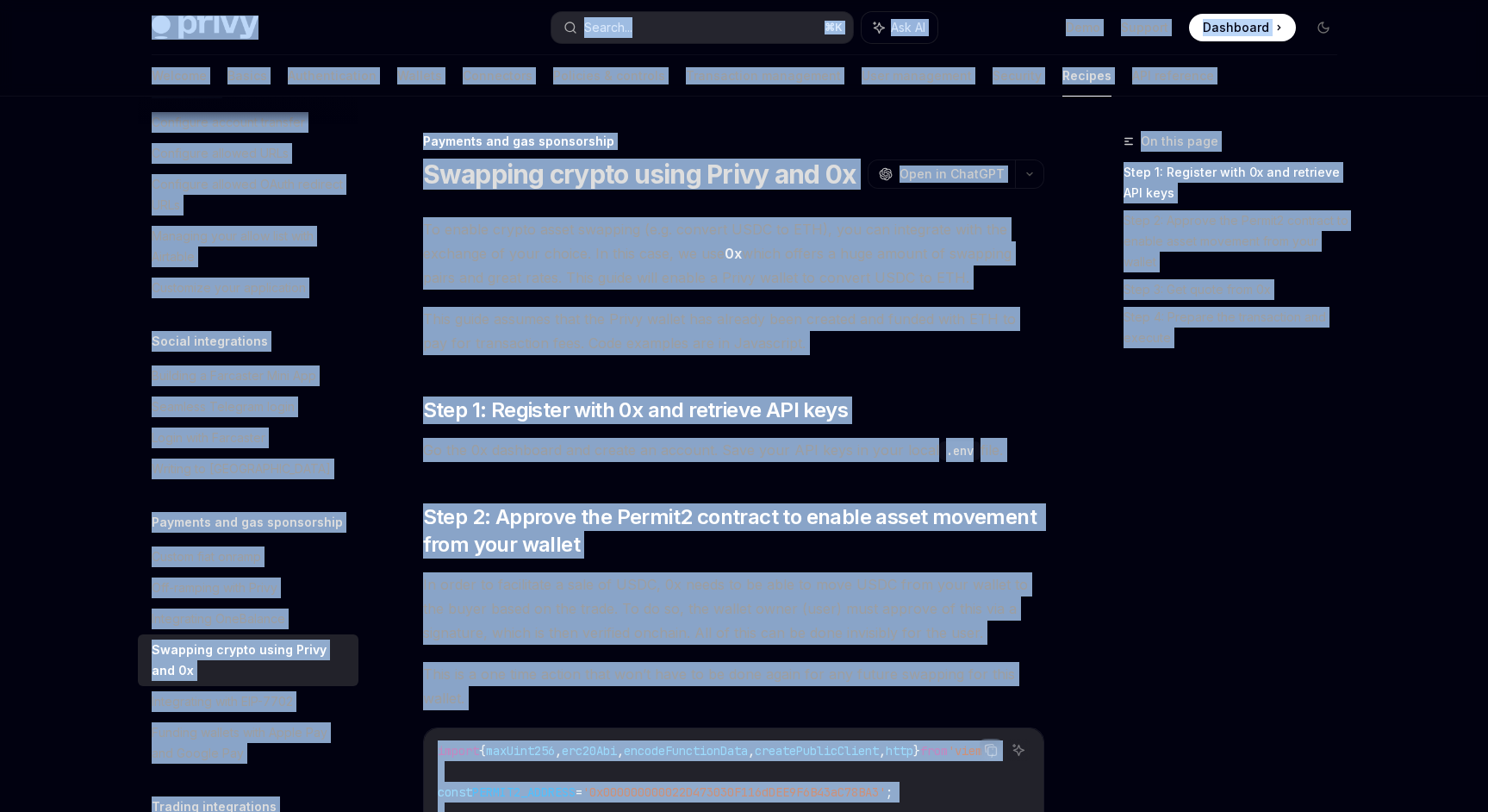
copy div "Lorem Ipsu dolo sita Consec... ⌘ A Eli SE Doei Tempori Utlaboree Doloremag Aliq…"
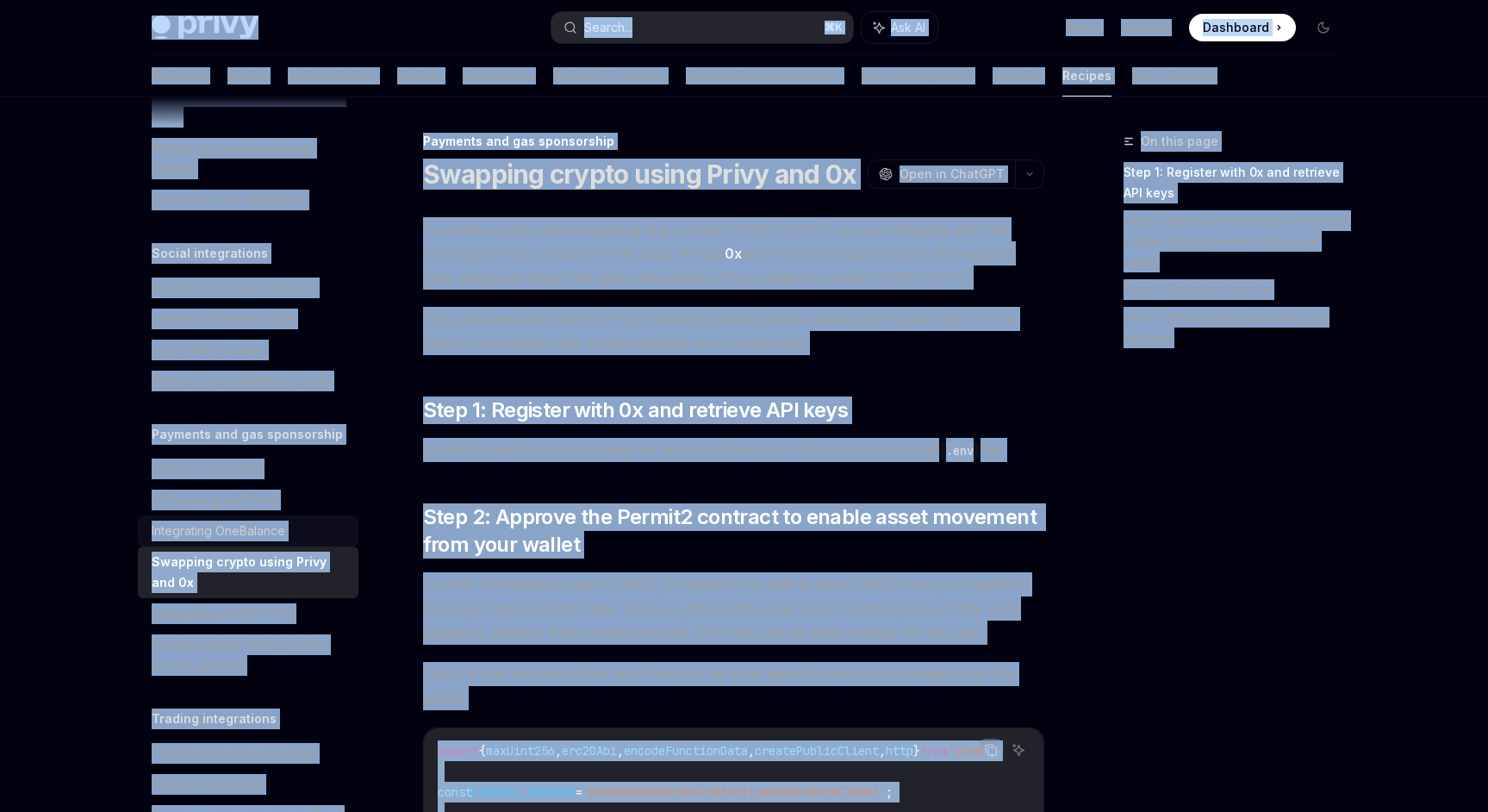
scroll to position [1195, 0]
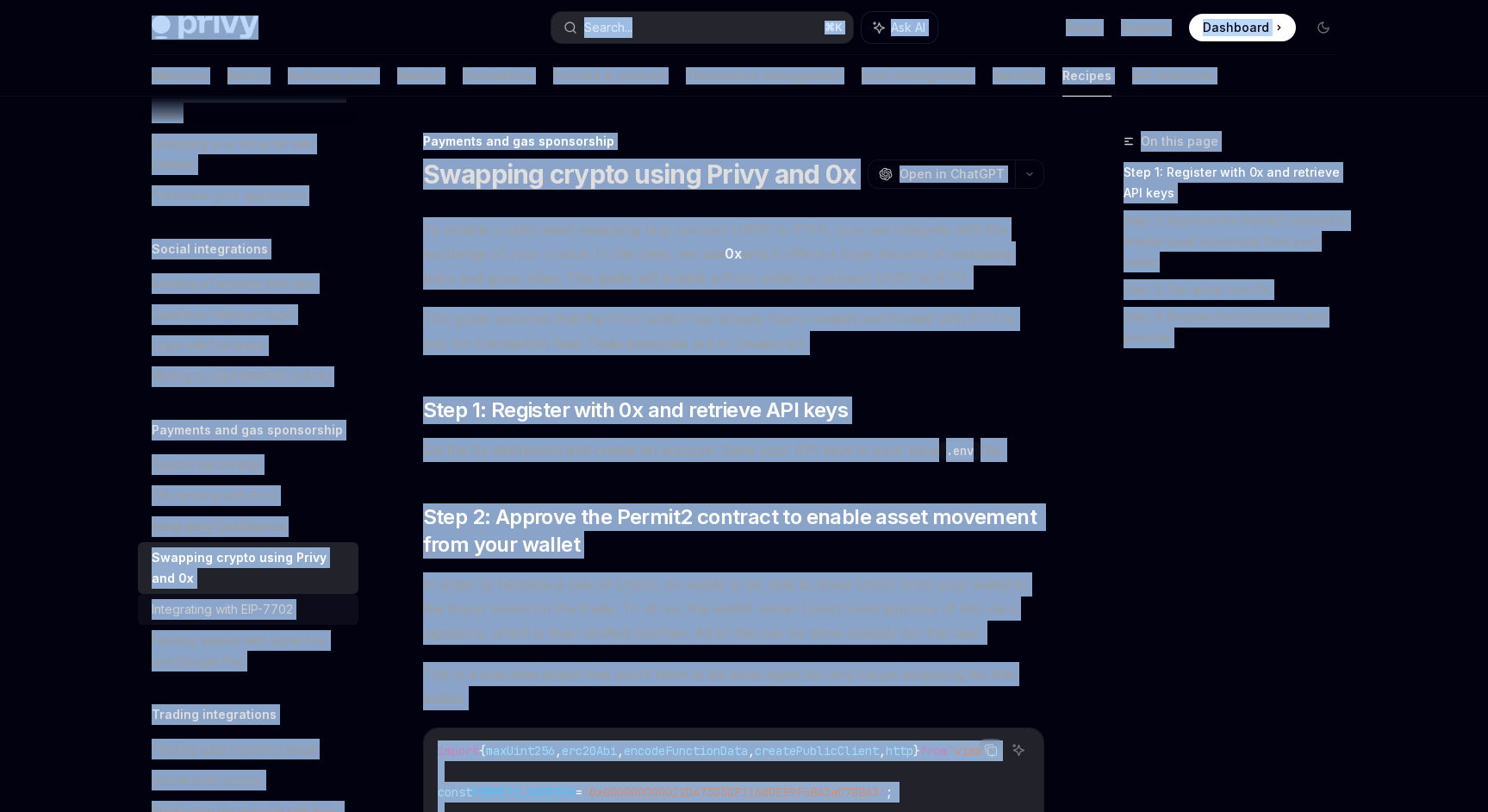
click at [244, 599] on div "Integrating with EIP-7702" at bounding box center [221, 610] width 141 height 21
type textarea "*"
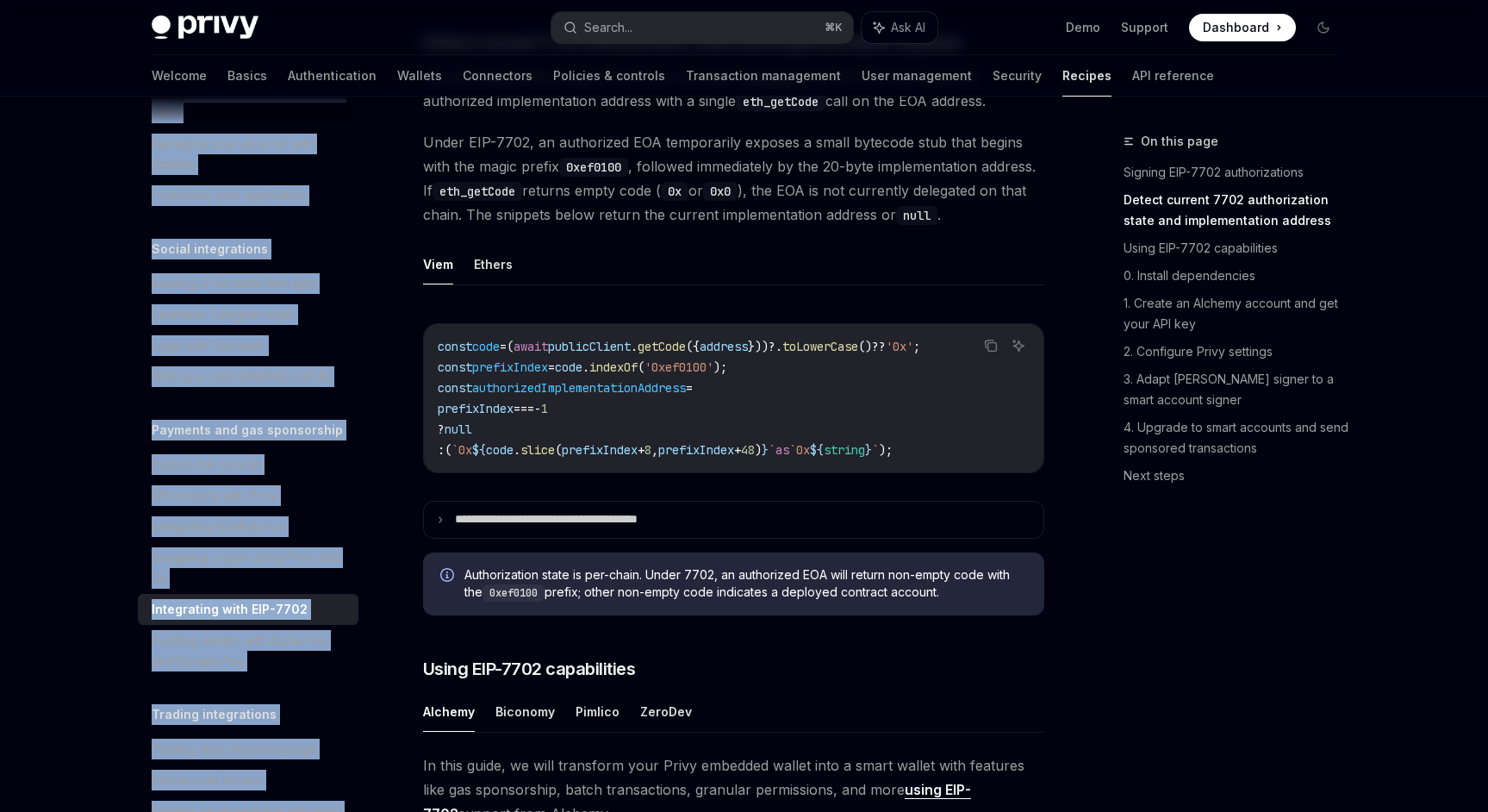
scroll to position [694, 0]
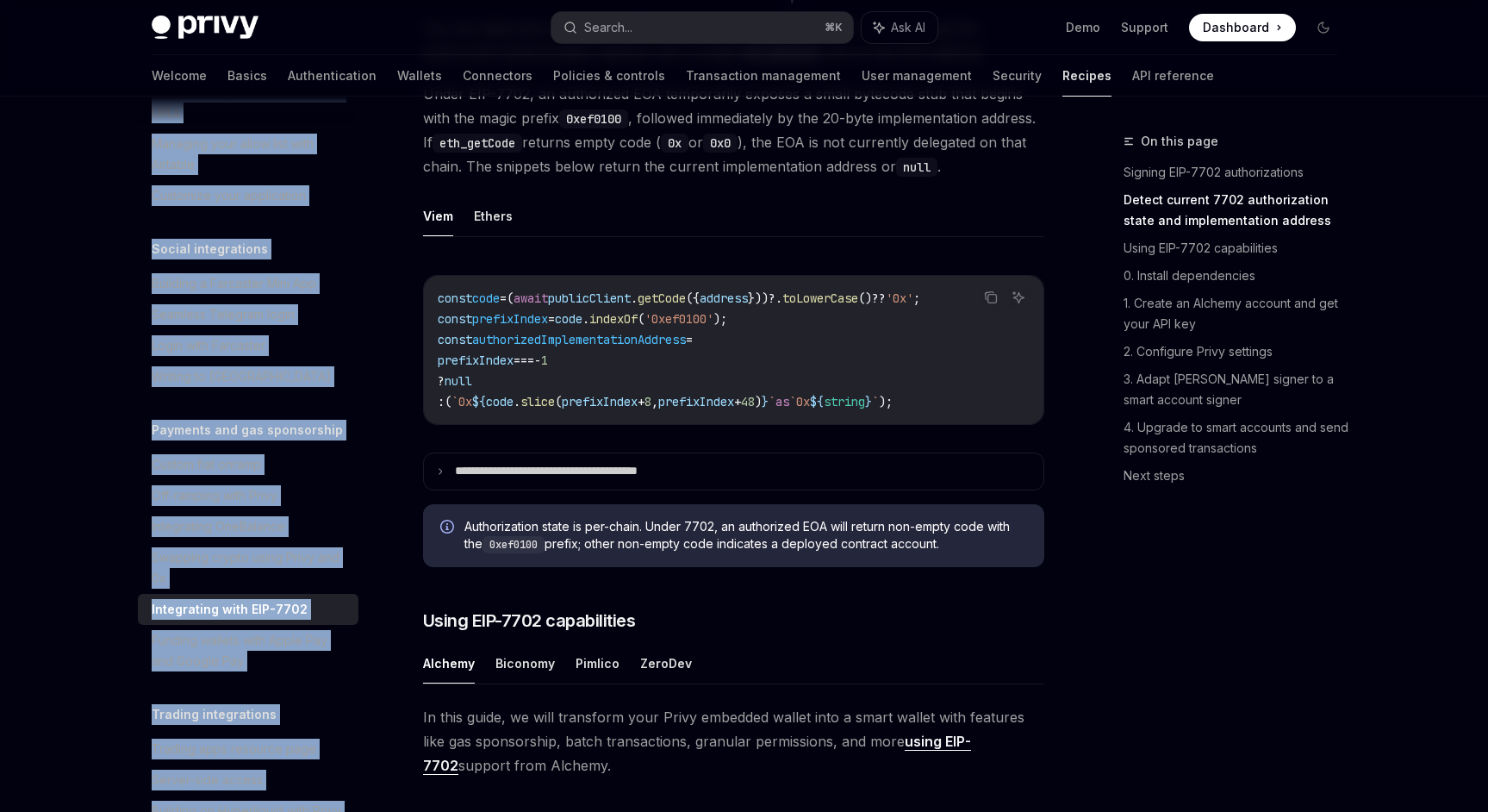
click at [1257, 643] on div "On this page Signing EIP-7702 authorizations Detect current 7702 authorization …" at bounding box center [1220, 472] width 262 height 681
